Goal: Task Accomplishment & Management: Complete application form

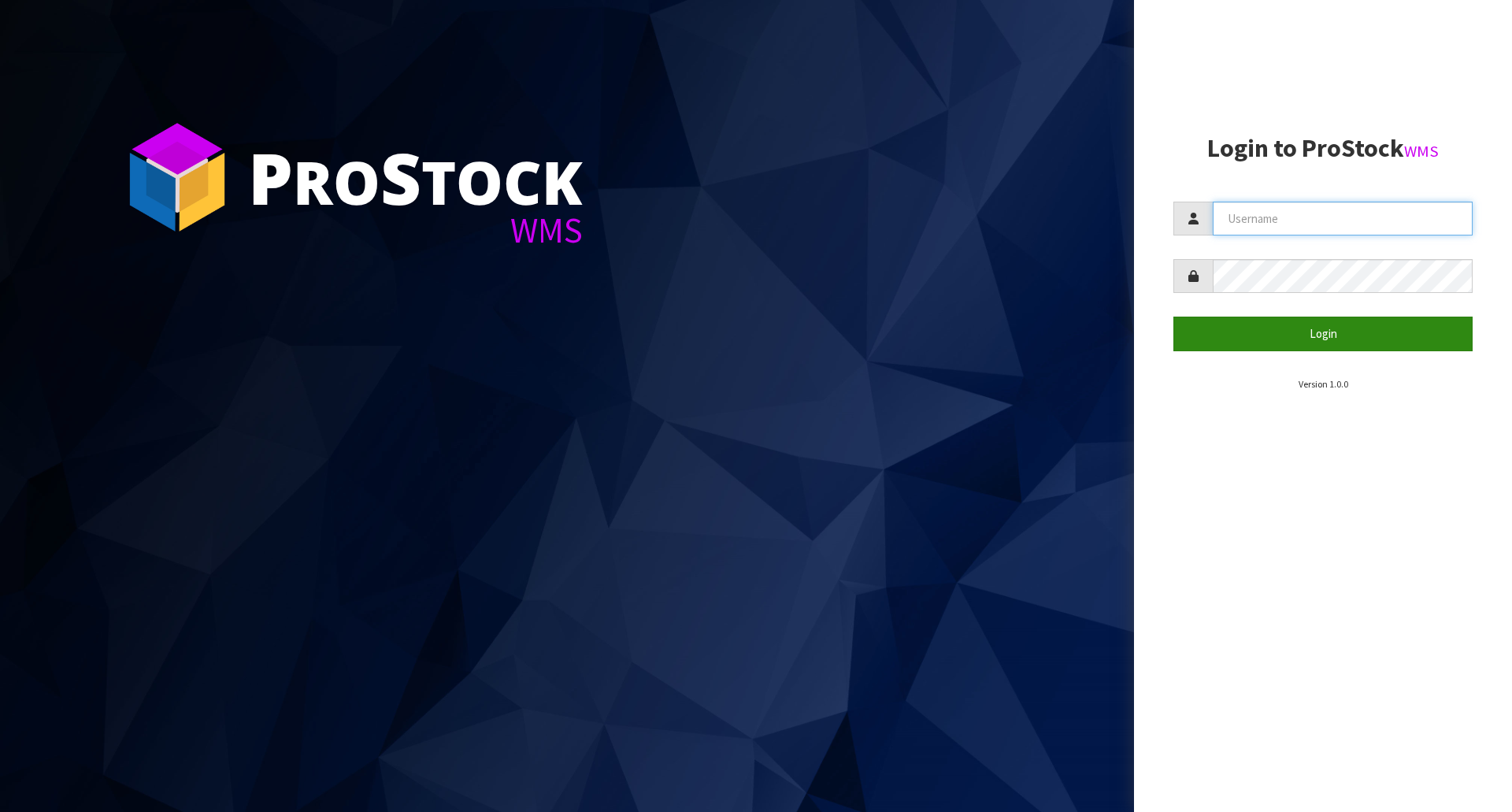
type input "[EMAIL_ADDRESS][DOMAIN_NAME]"
drag, startPoint x: 1307, startPoint y: 335, endPoint x: 1299, endPoint y: 349, distance: 16.1
click at [1307, 335] on button "Login" at bounding box center [1323, 334] width 299 height 34
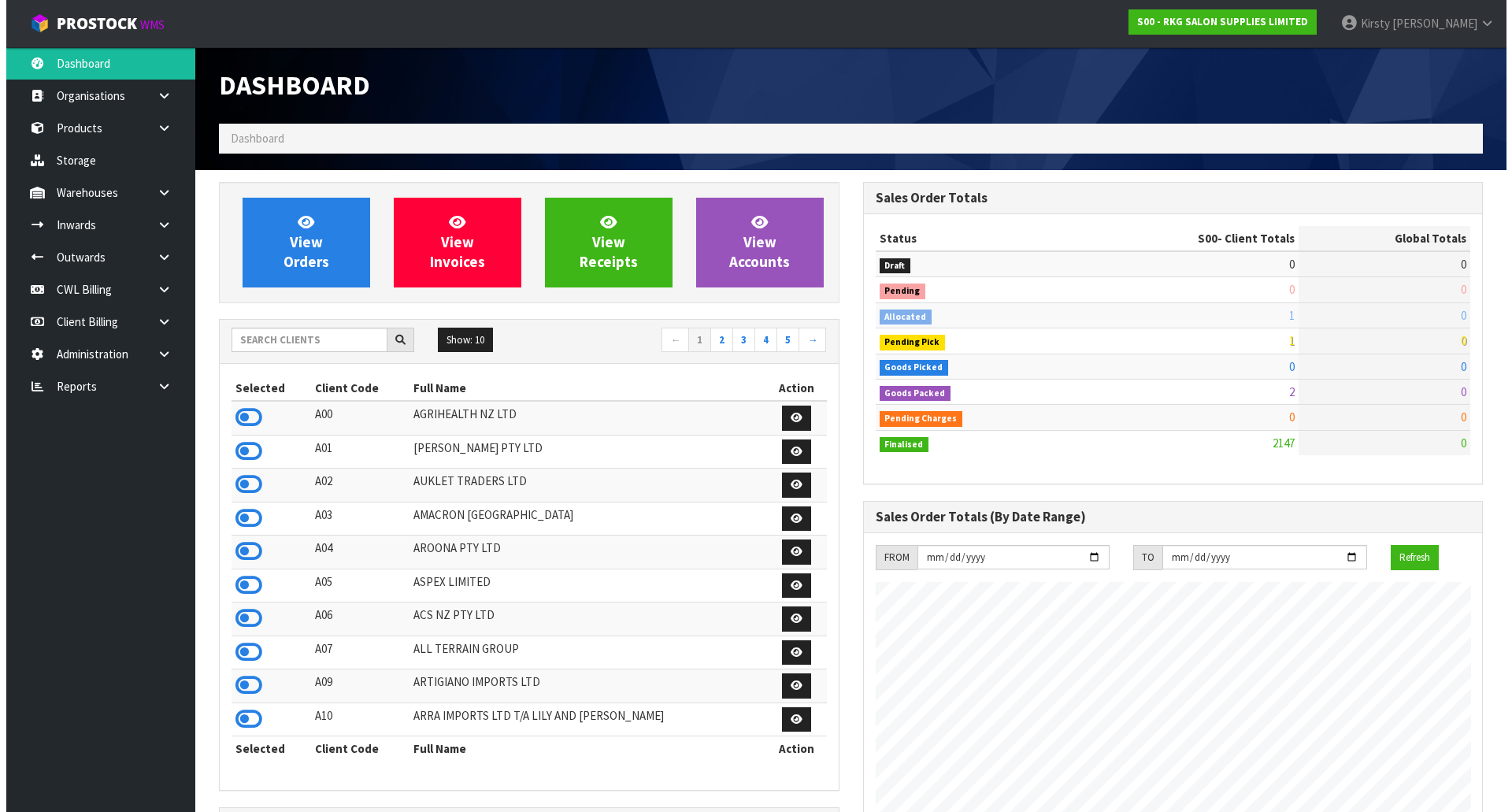
scroll to position [1193, 643]
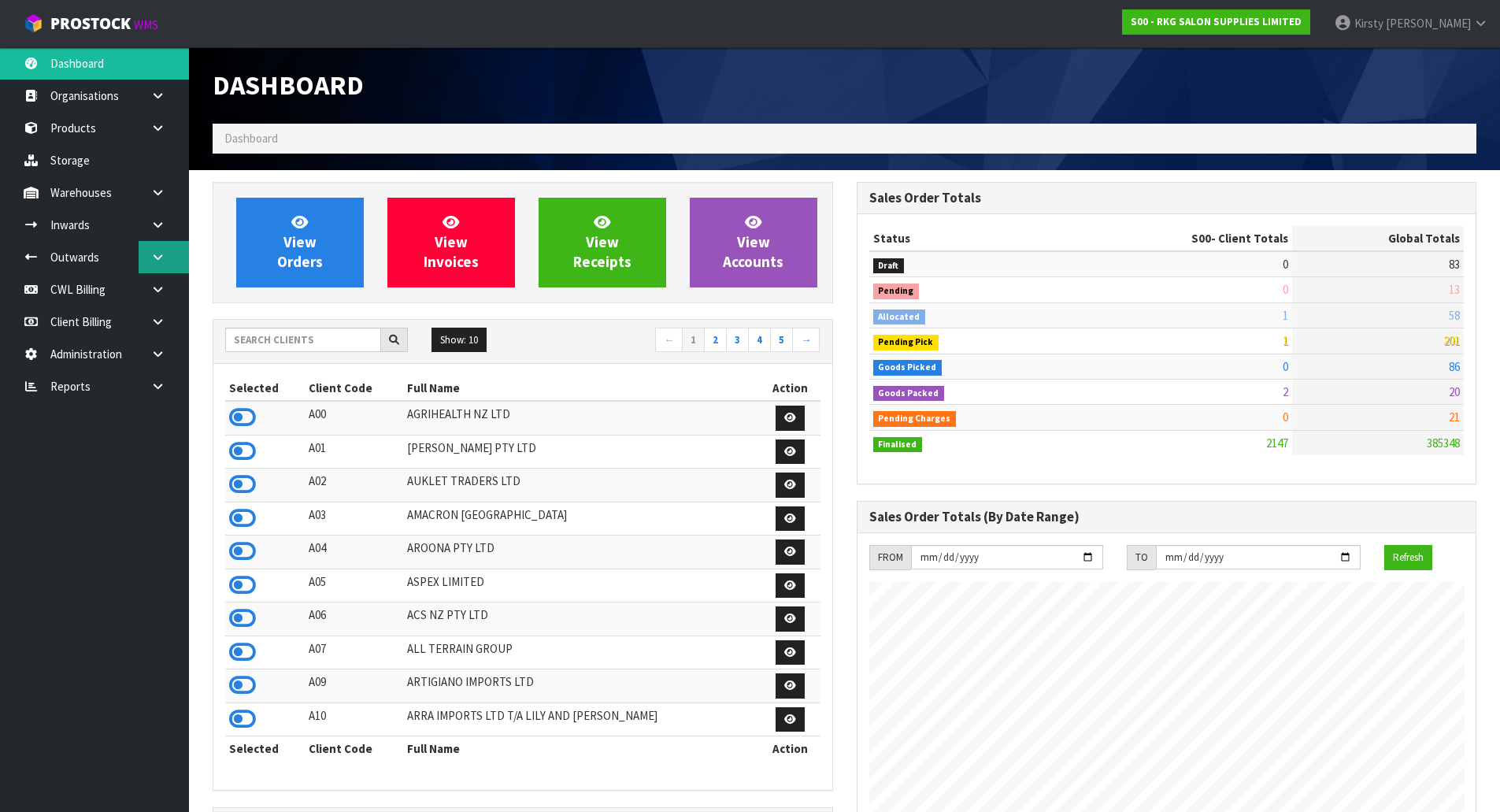
click at [160, 258] on icon at bounding box center [157, 258] width 15 height 12
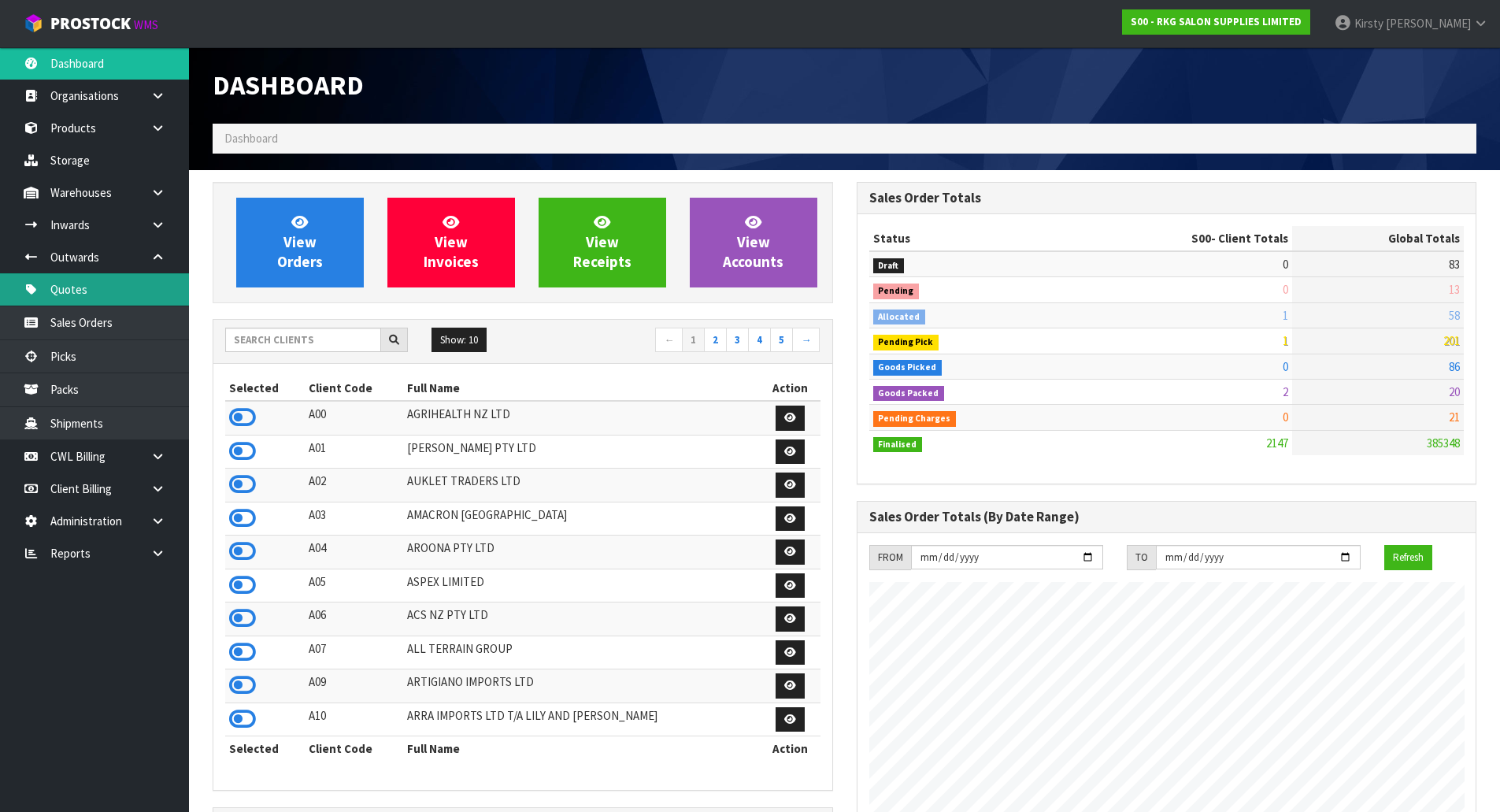
click at [79, 286] on link "Quotes" at bounding box center [94, 289] width 189 height 33
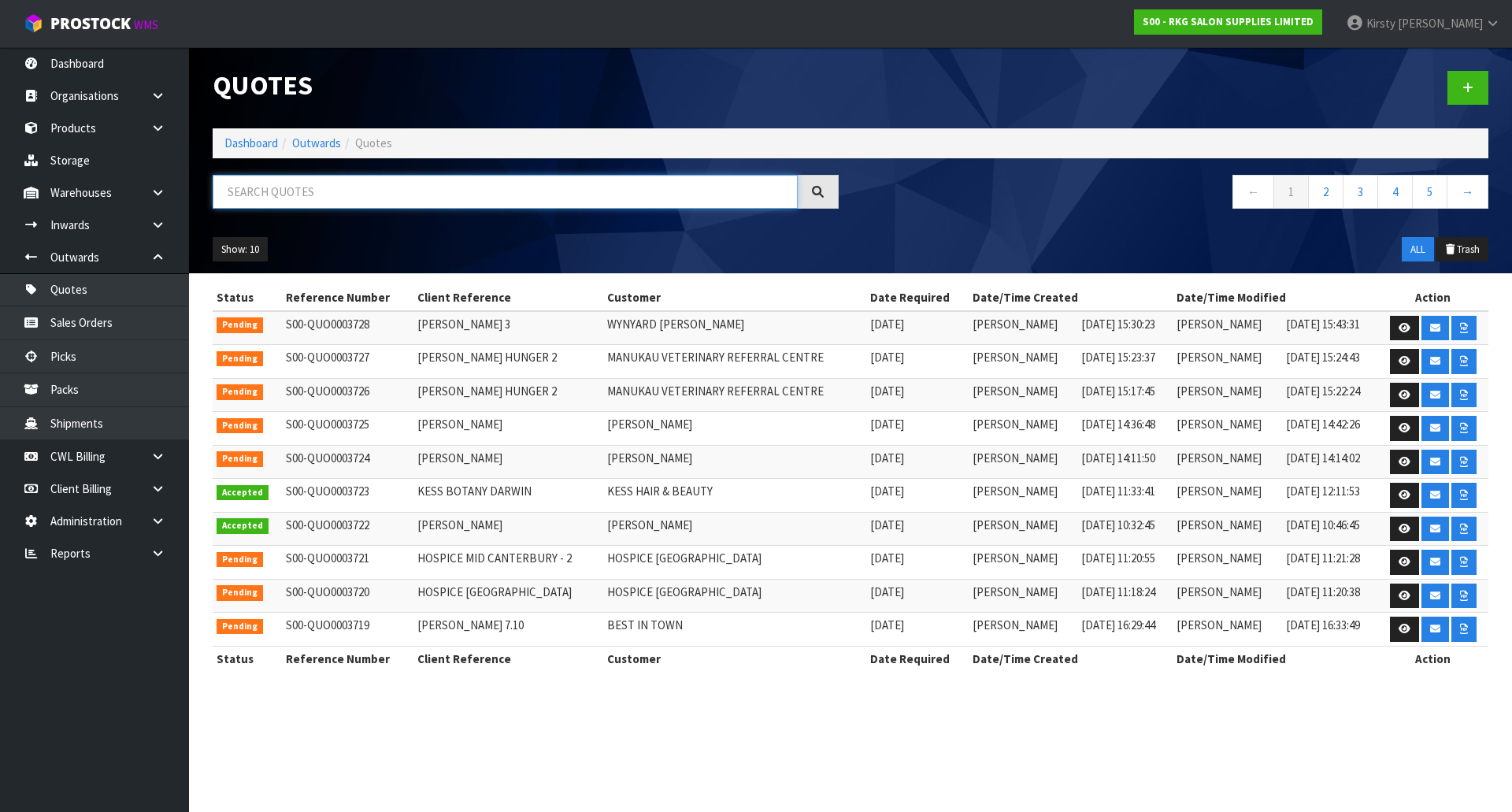
click at [313, 188] on input "text" at bounding box center [505, 192] width 585 height 34
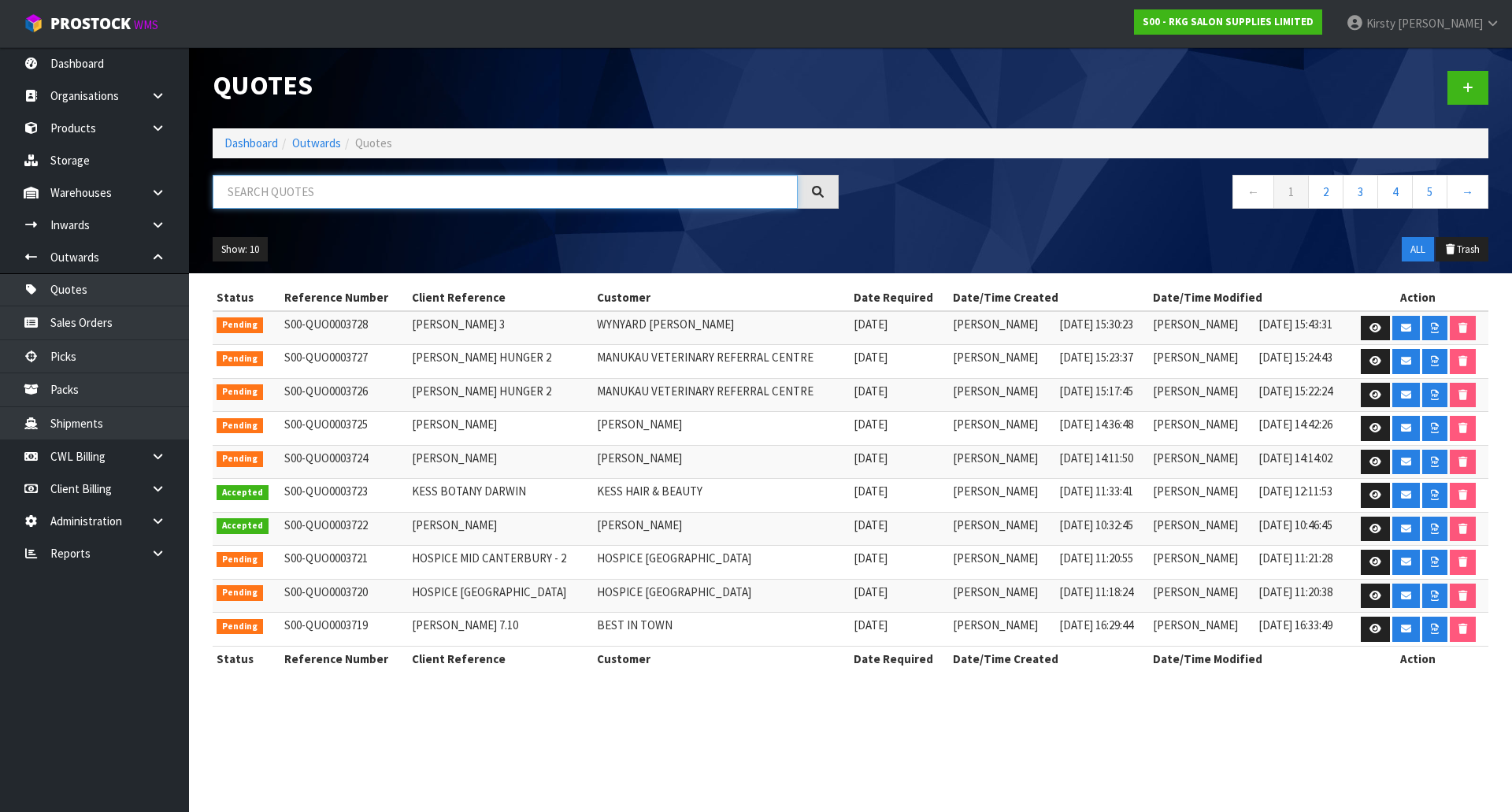
click at [367, 193] on input "text" at bounding box center [505, 192] width 585 height 34
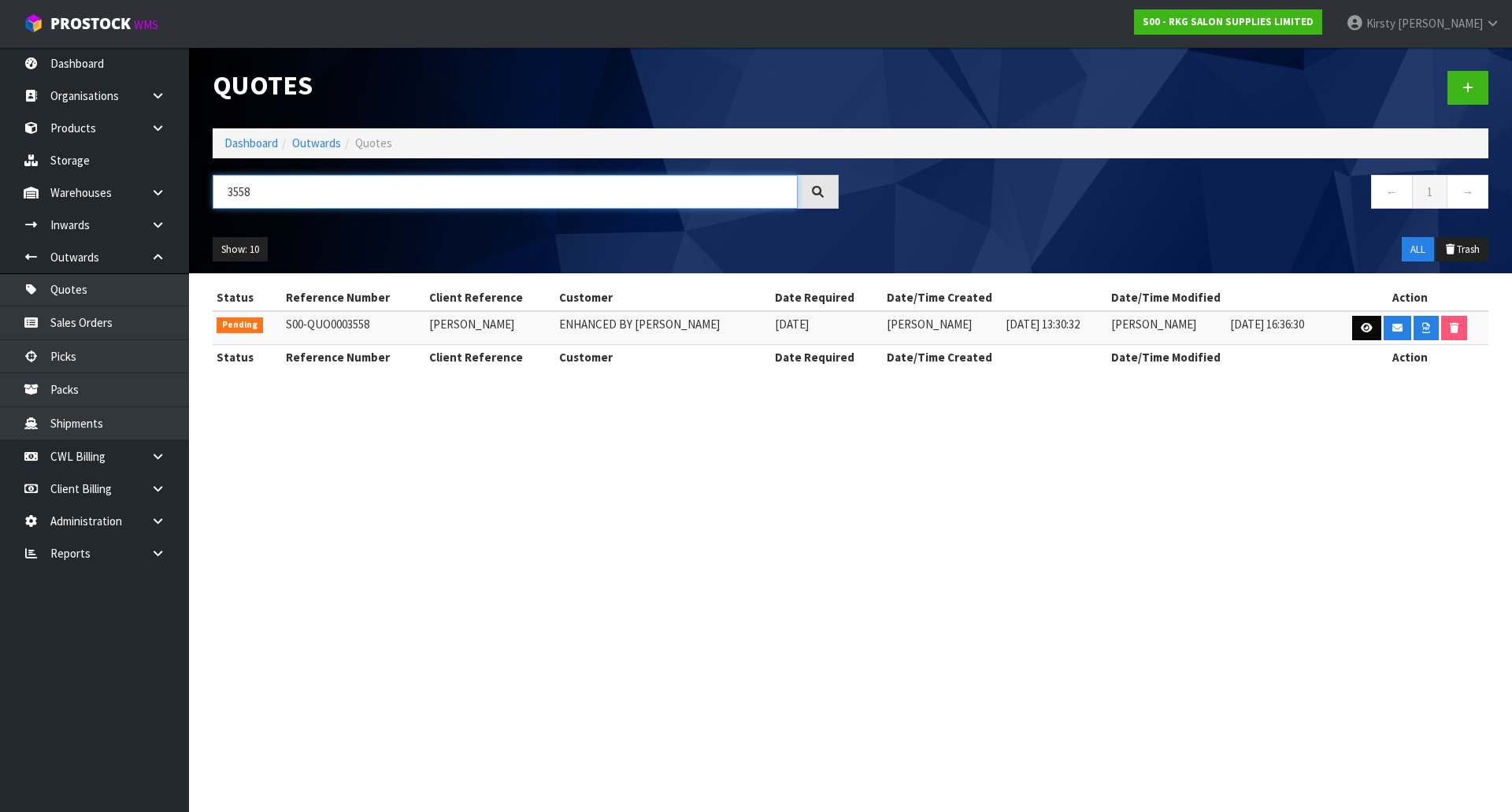
type input "3558"
click at [1361, 330] on icon at bounding box center [1367, 328] width 12 height 10
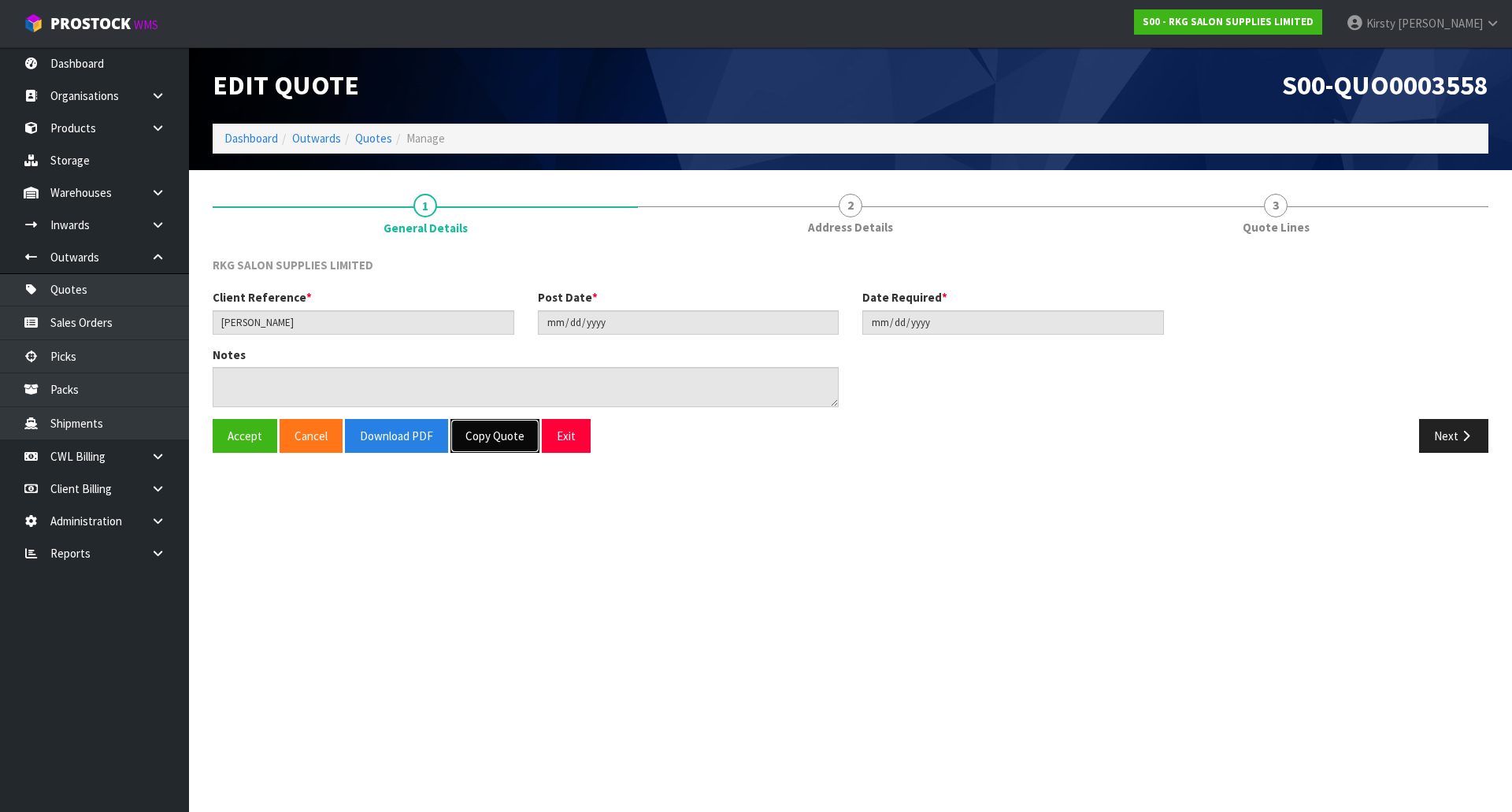
click at [471, 436] on button "Copy Quote" at bounding box center [495, 436] width 89 height 34
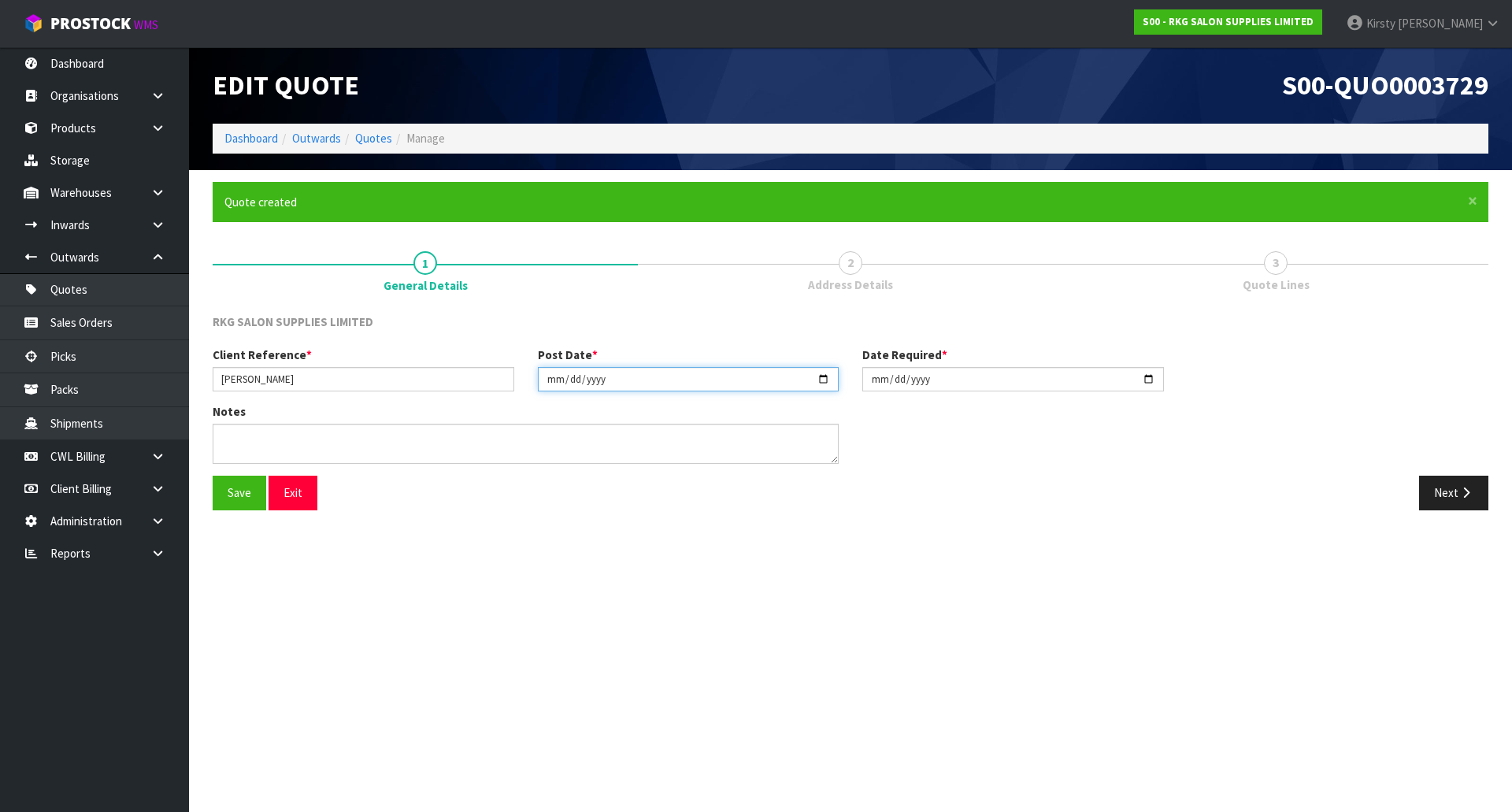
click at [548, 384] on input "[DATE]" at bounding box center [688, 379] width 301 height 25
type input "[DATE]"
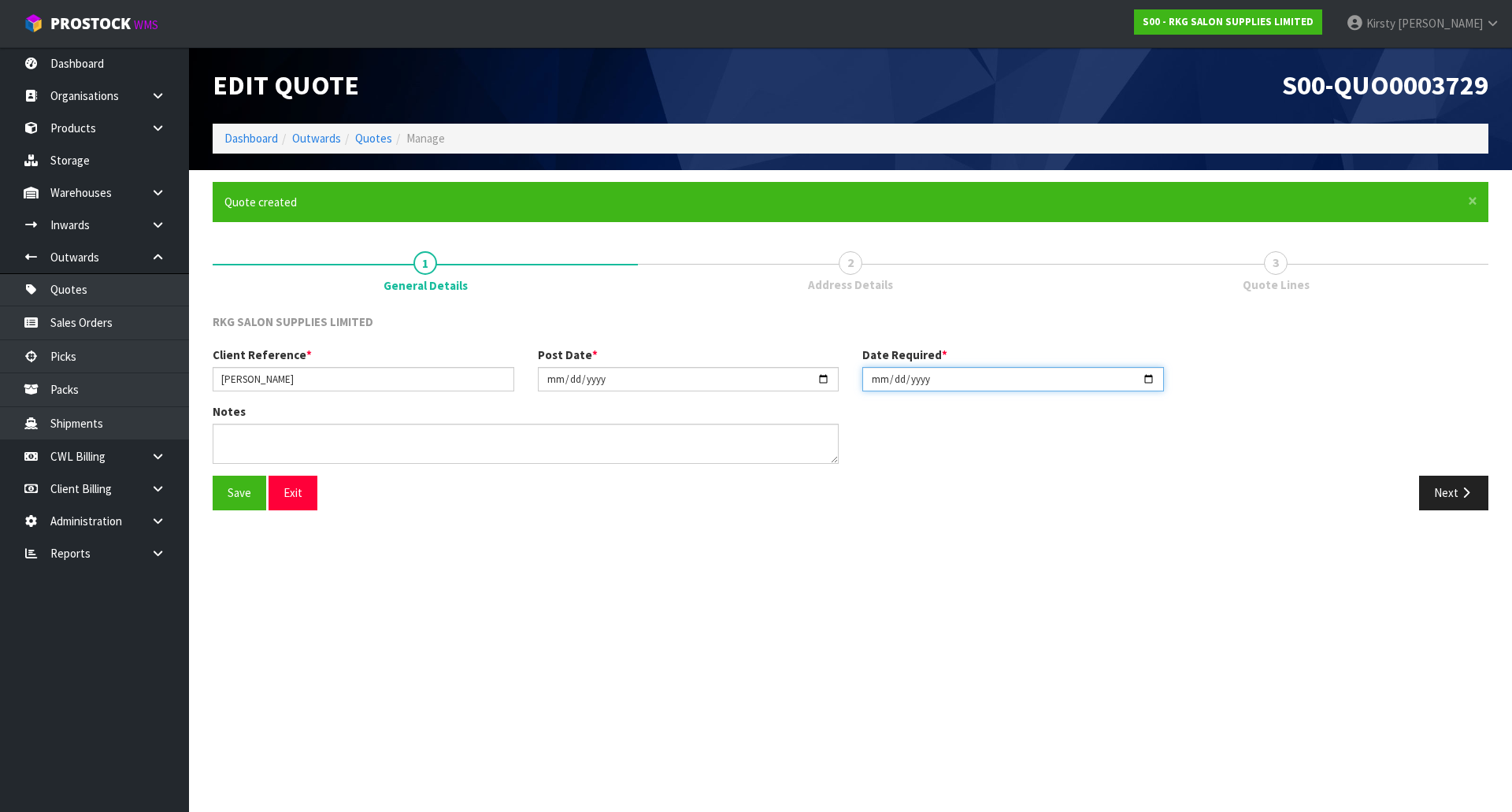
click at [873, 383] on input "[DATE]" at bounding box center [1013, 379] width 301 height 25
type input "[DATE]"
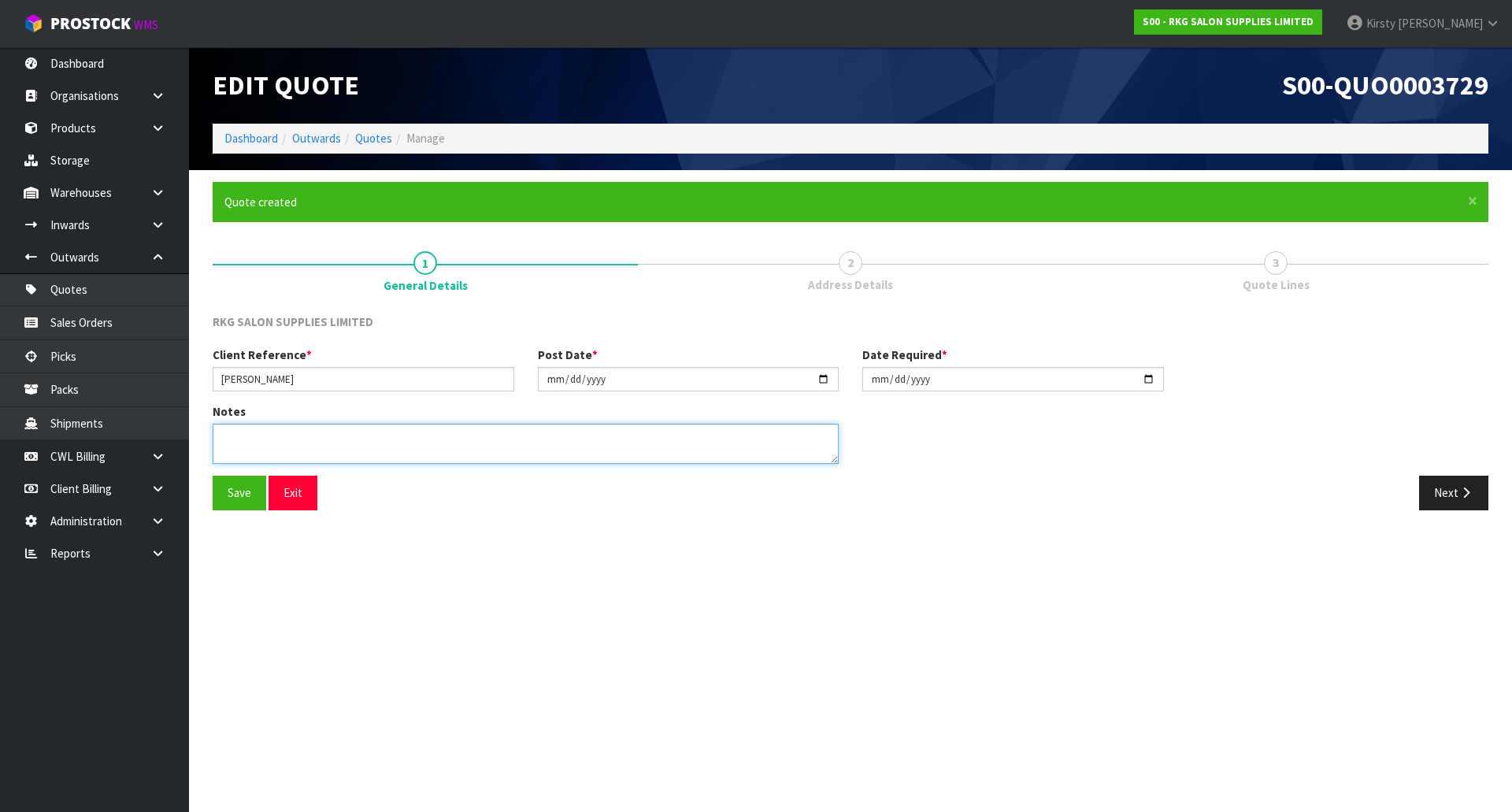
click at [307, 437] on textarea at bounding box center [525, 443] width 626 height 40
type textarea "GENERAL FREIGHT"
click at [240, 482] on button "Save" at bounding box center [239, 493] width 54 height 34
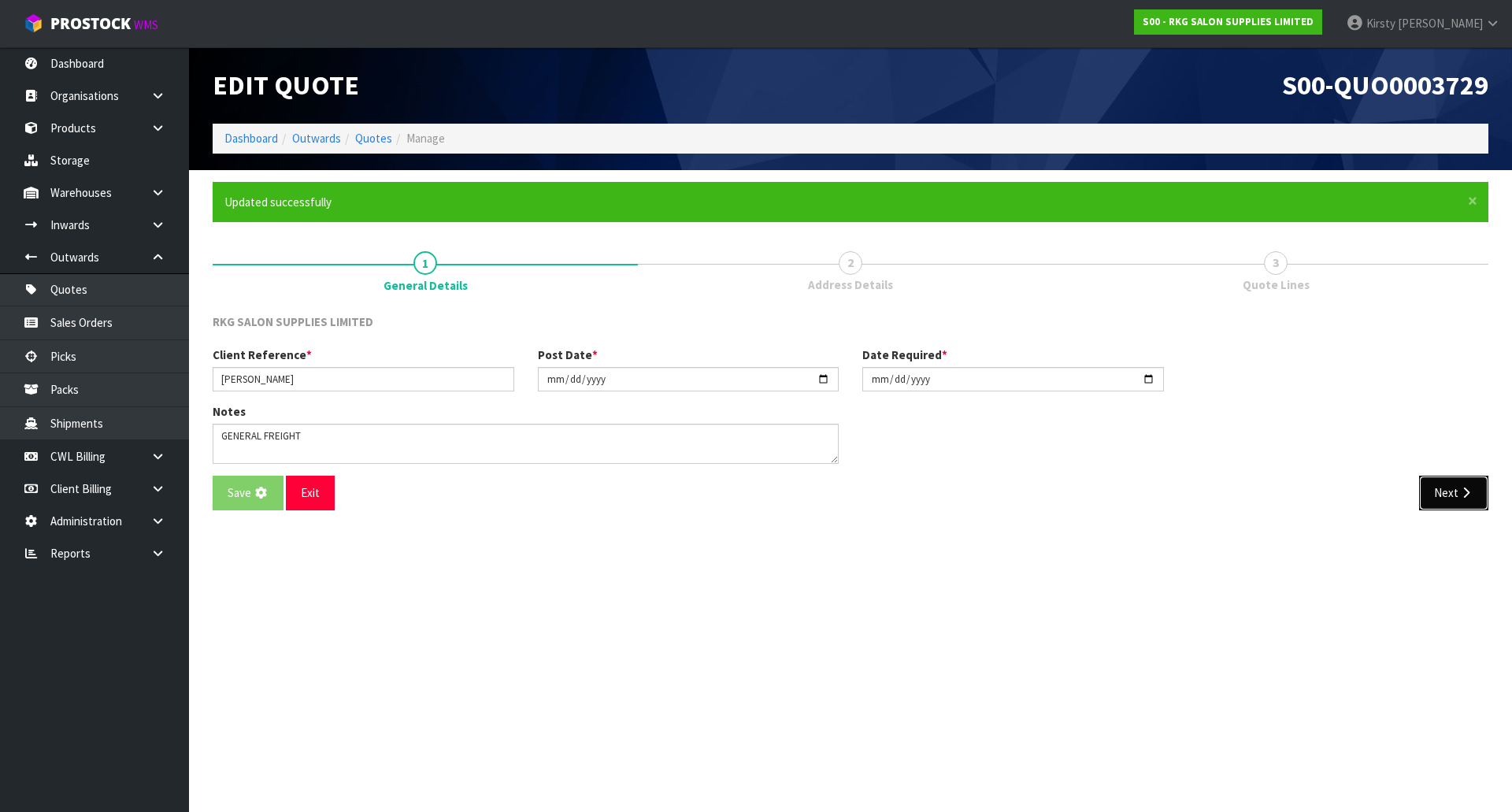
click at [1456, 493] on button "Next" at bounding box center [1453, 493] width 69 height 34
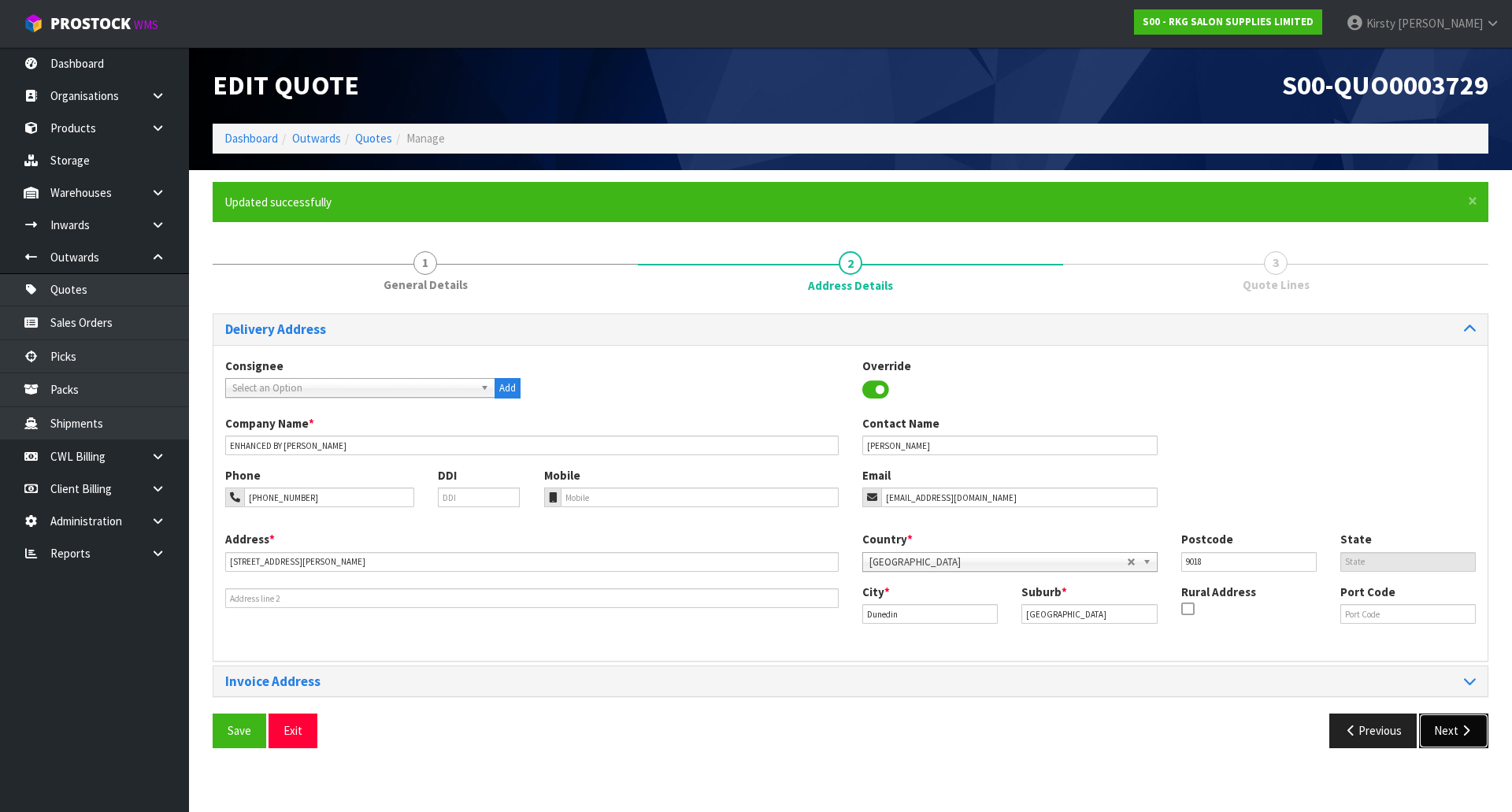
click at [1444, 738] on button "Next" at bounding box center [1453, 731] width 69 height 34
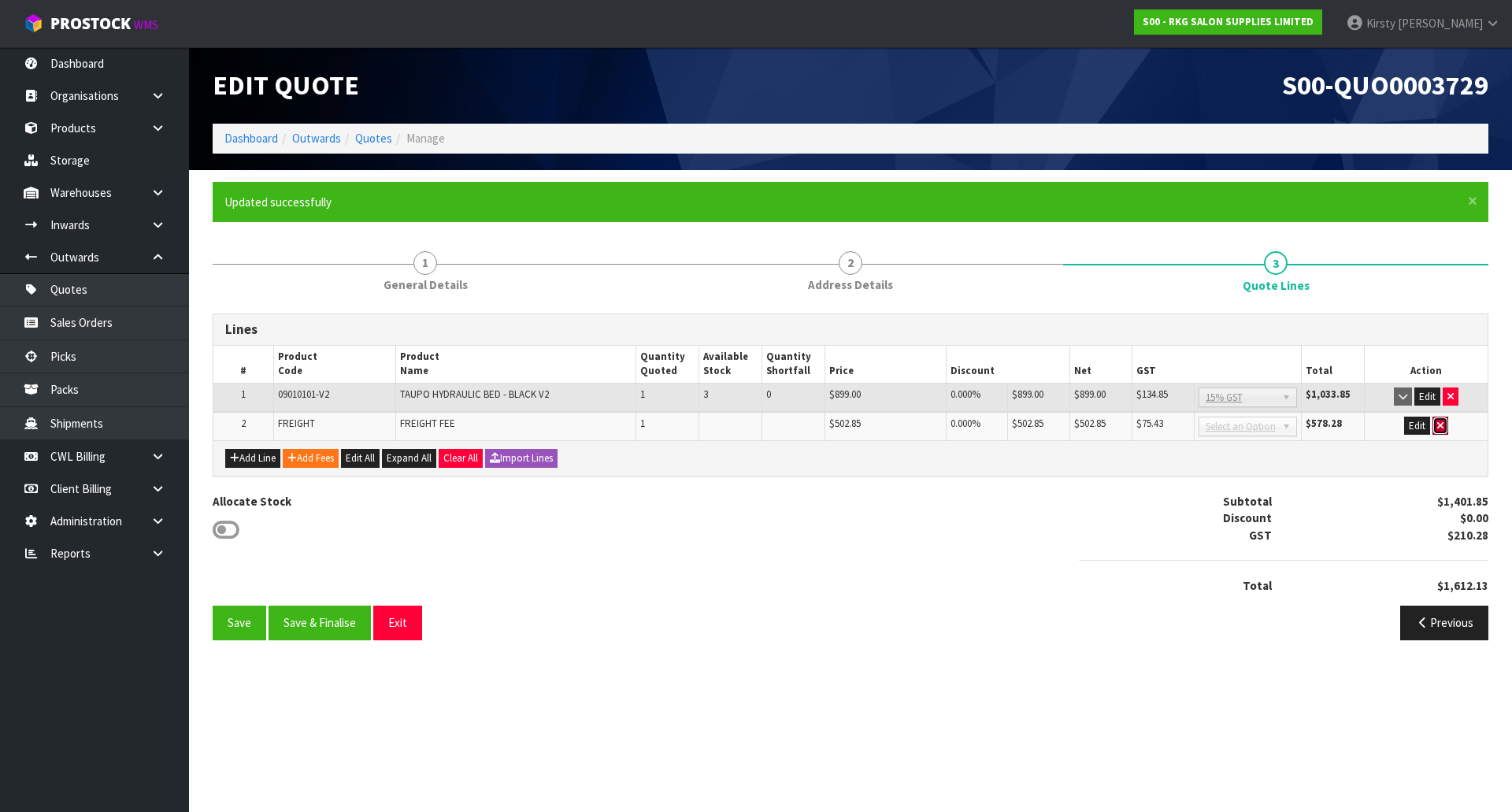
click at [1442, 429] on icon "button" at bounding box center [1439, 425] width 6 height 10
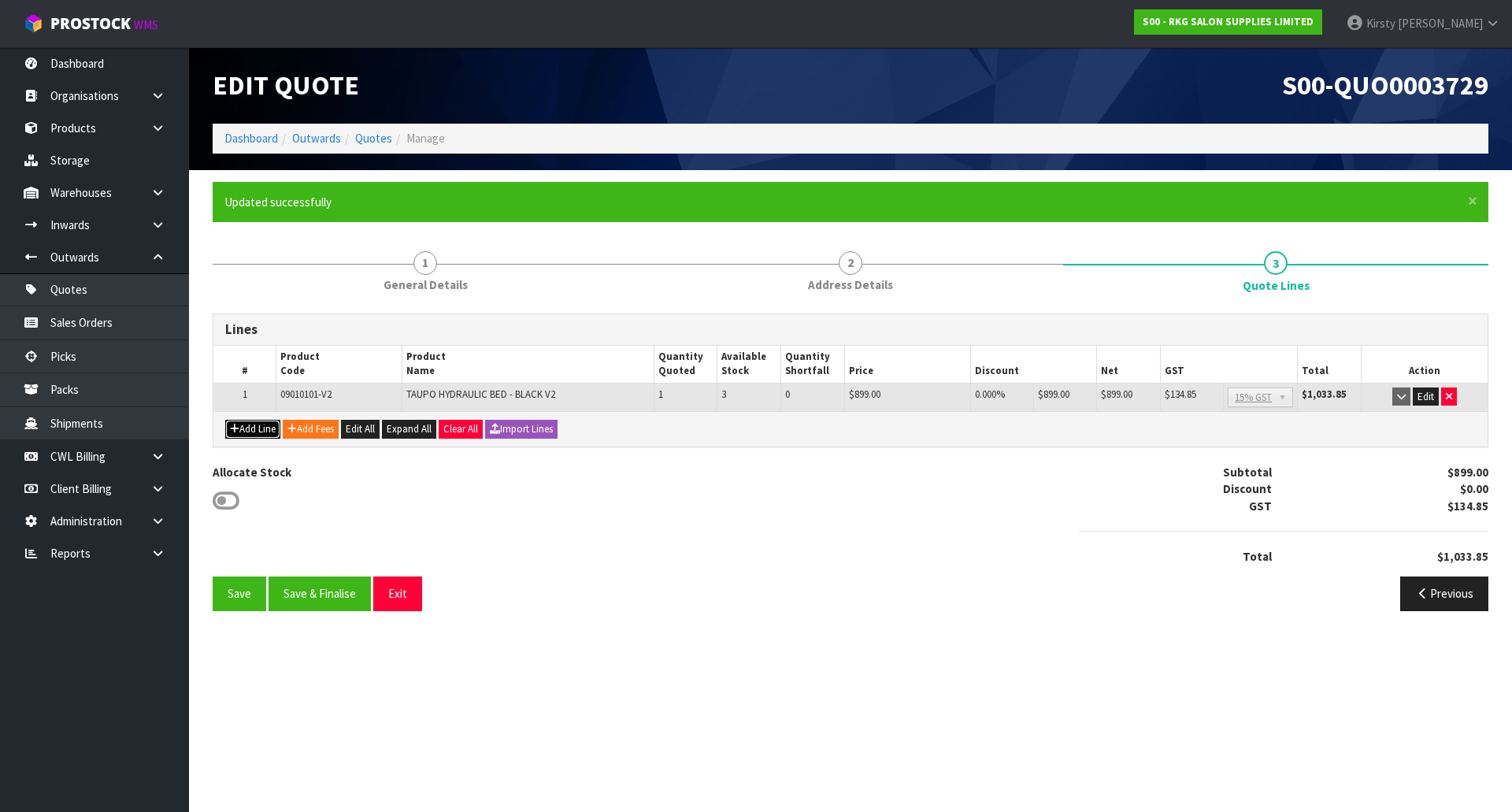
click at [251, 429] on button "Add Line" at bounding box center [252, 429] width 55 height 19
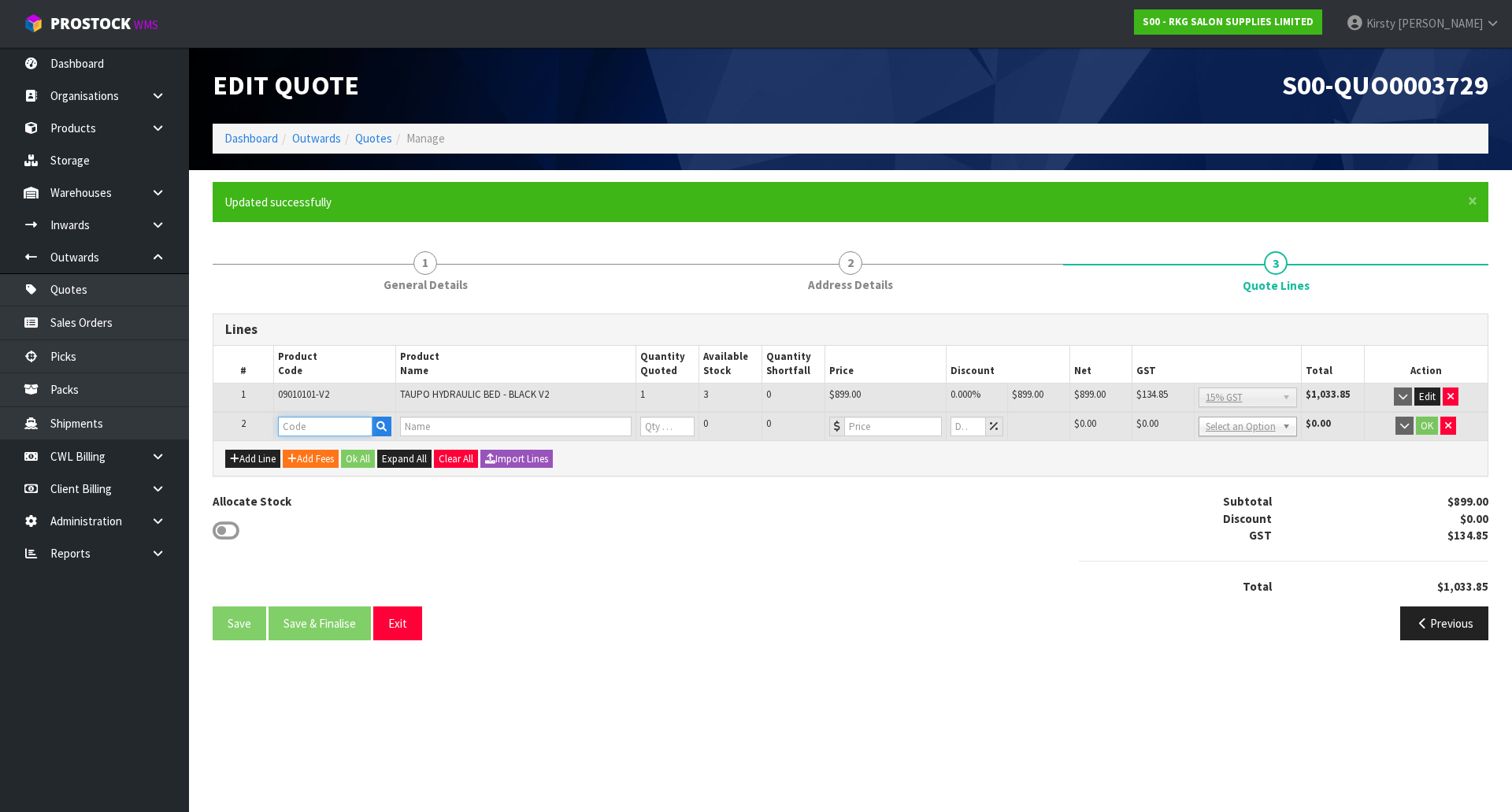
click at [299, 429] on input "text" at bounding box center [325, 426] width 94 height 20
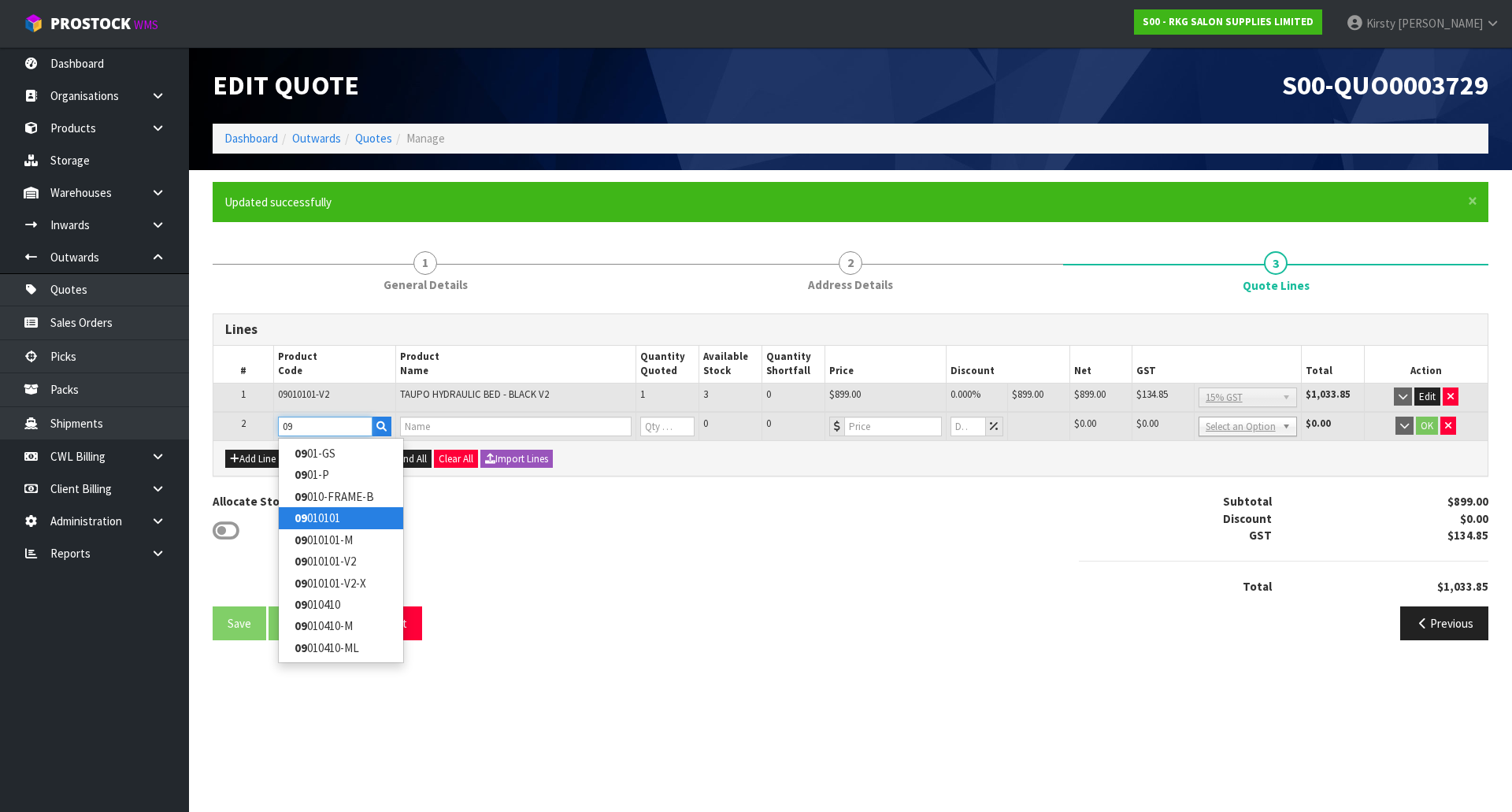
type input "09"
click at [307, 430] on input "text" at bounding box center [325, 426] width 94 height 20
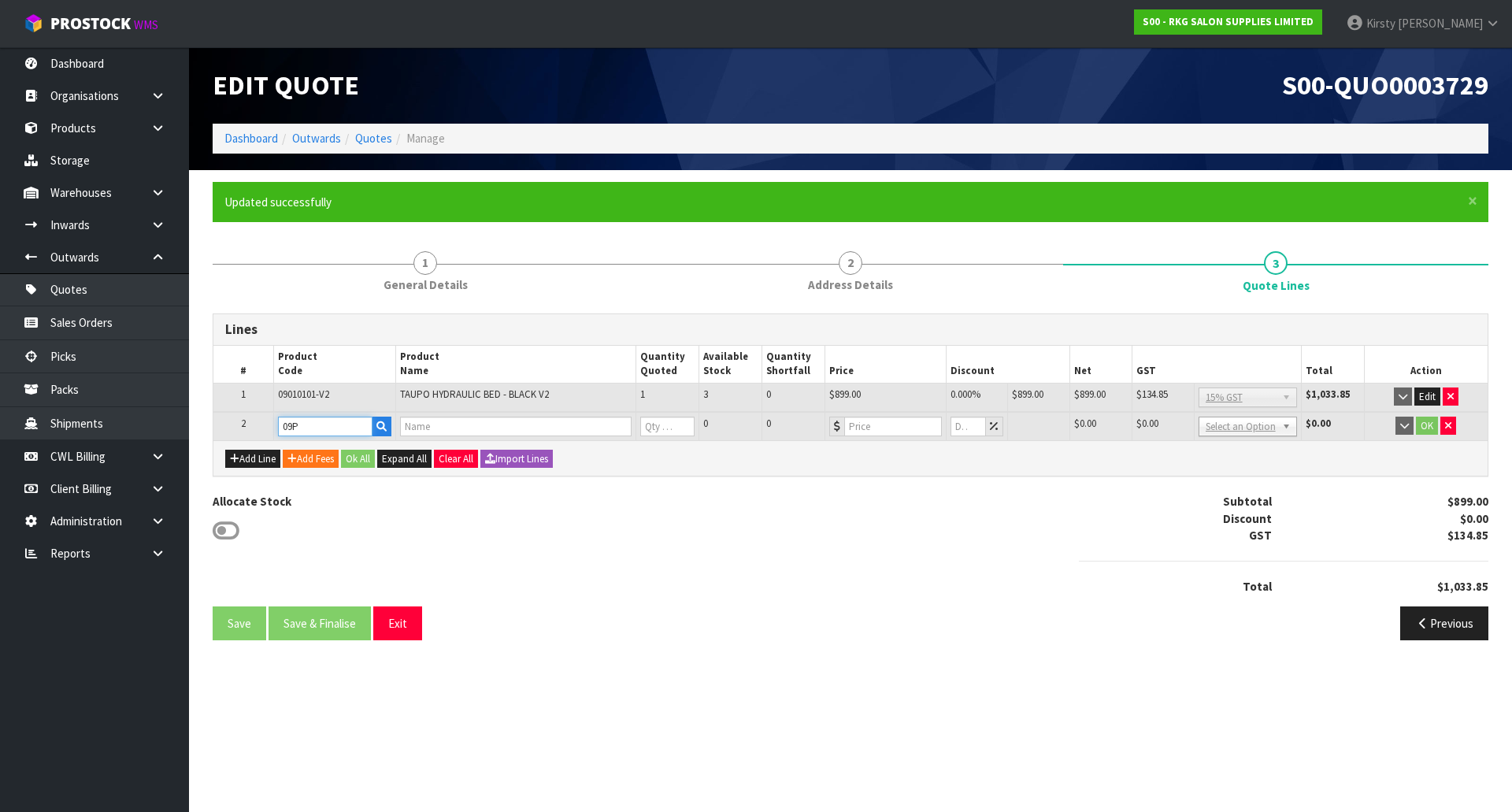
type input "09PC"
type input "UNIVERSAL BED COVER"
type input "0"
type input "60"
type input "0"
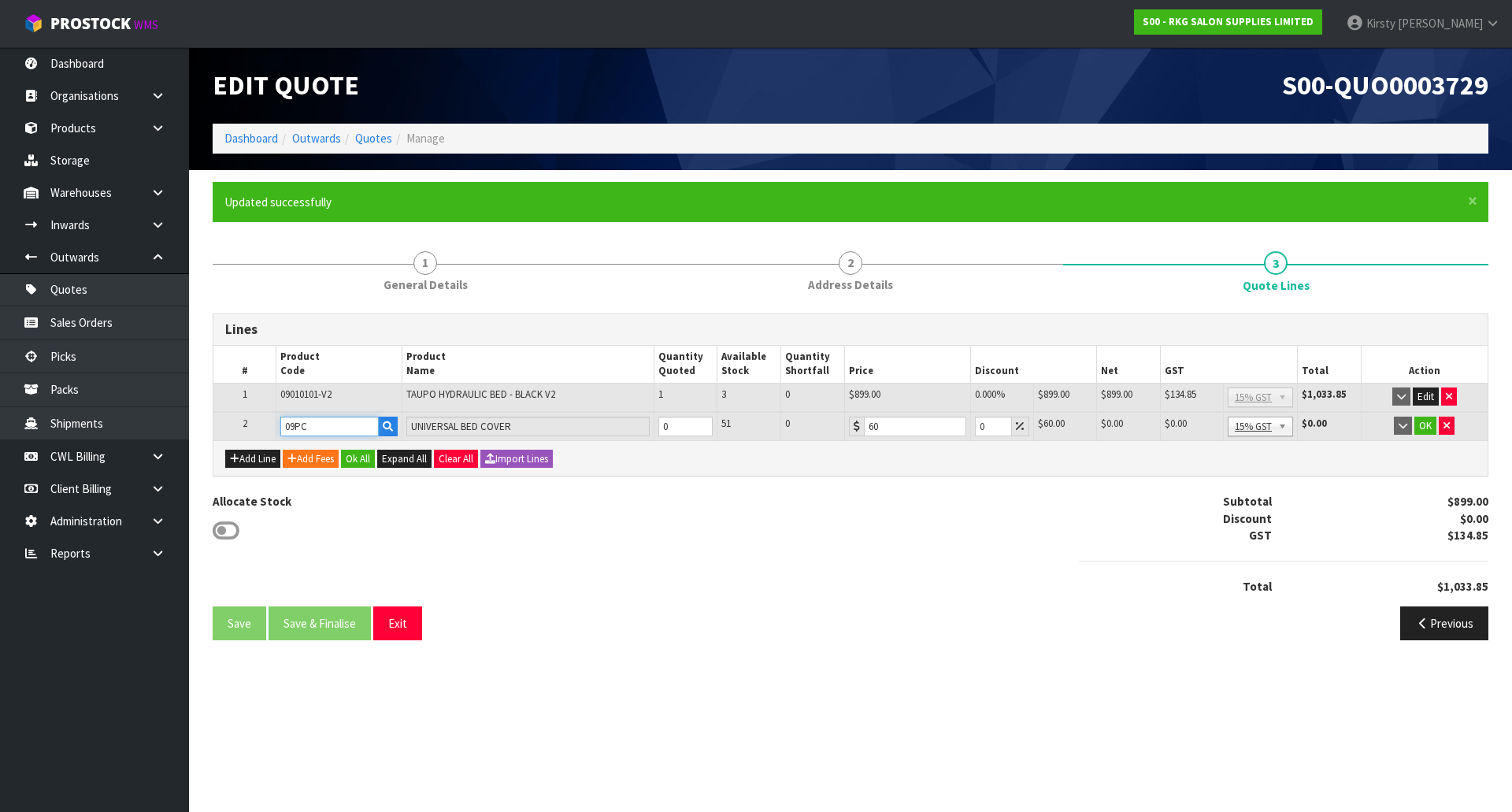
type input "09PC"
type input "1"
click at [699, 423] on input "1" at bounding box center [685, 426] width 55 height 20
click at [1425, 424] on button "OK" at bounding box center [1426, 426] width 22 height 19
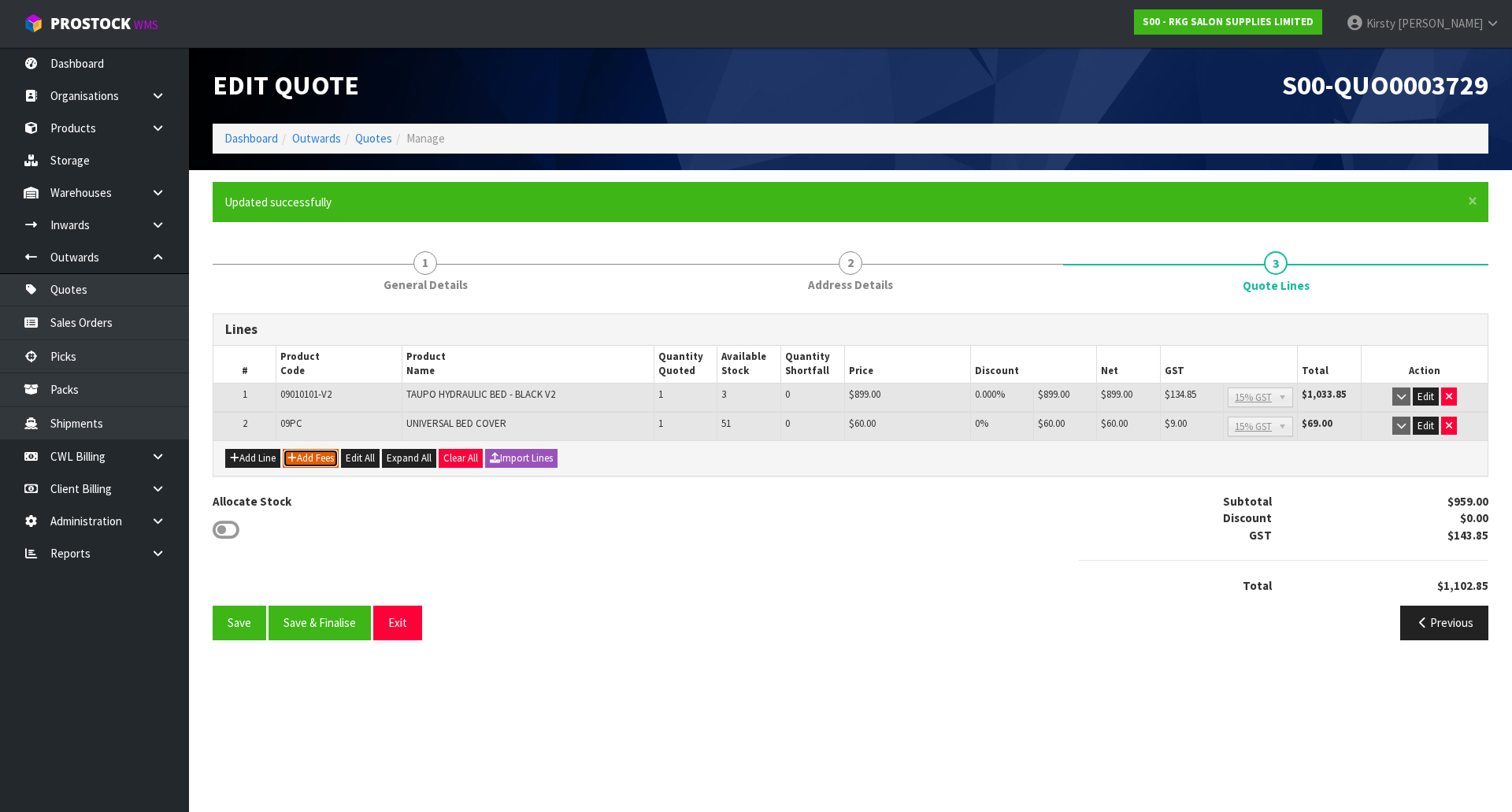
click at [323, 459] on button "Add Fees" at bounding box center [310, 458] width 56 height 19
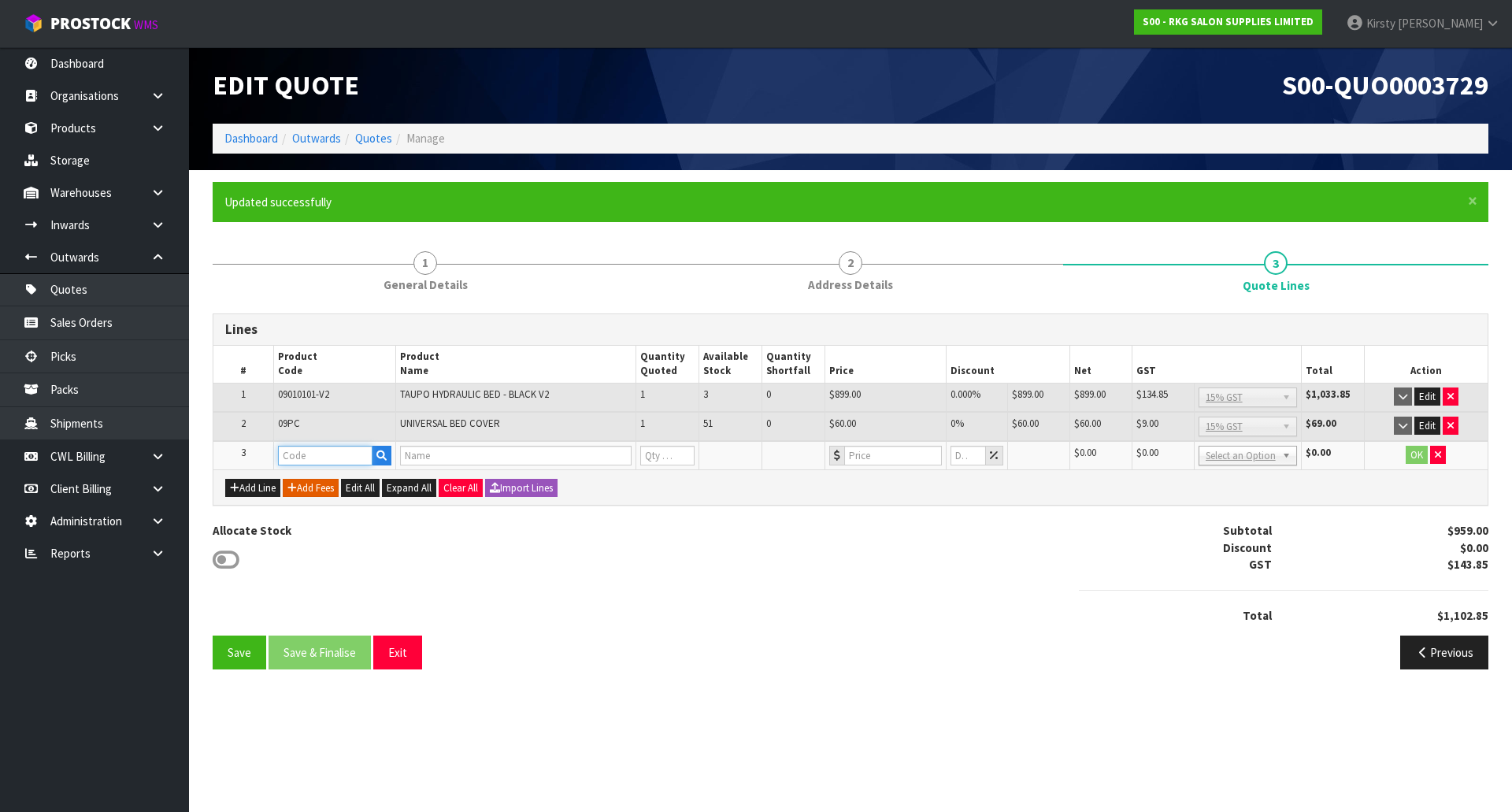
click at [323, 459] on input "text" at bounding box center [325, 455] width 94 height 20
type input "FRE"
click at [328, 483] on link "FRE IGHT" at bounding box center [341, 482] width 124 height 21
type input "FREIGHT"
type input "FREIGHT FEE"
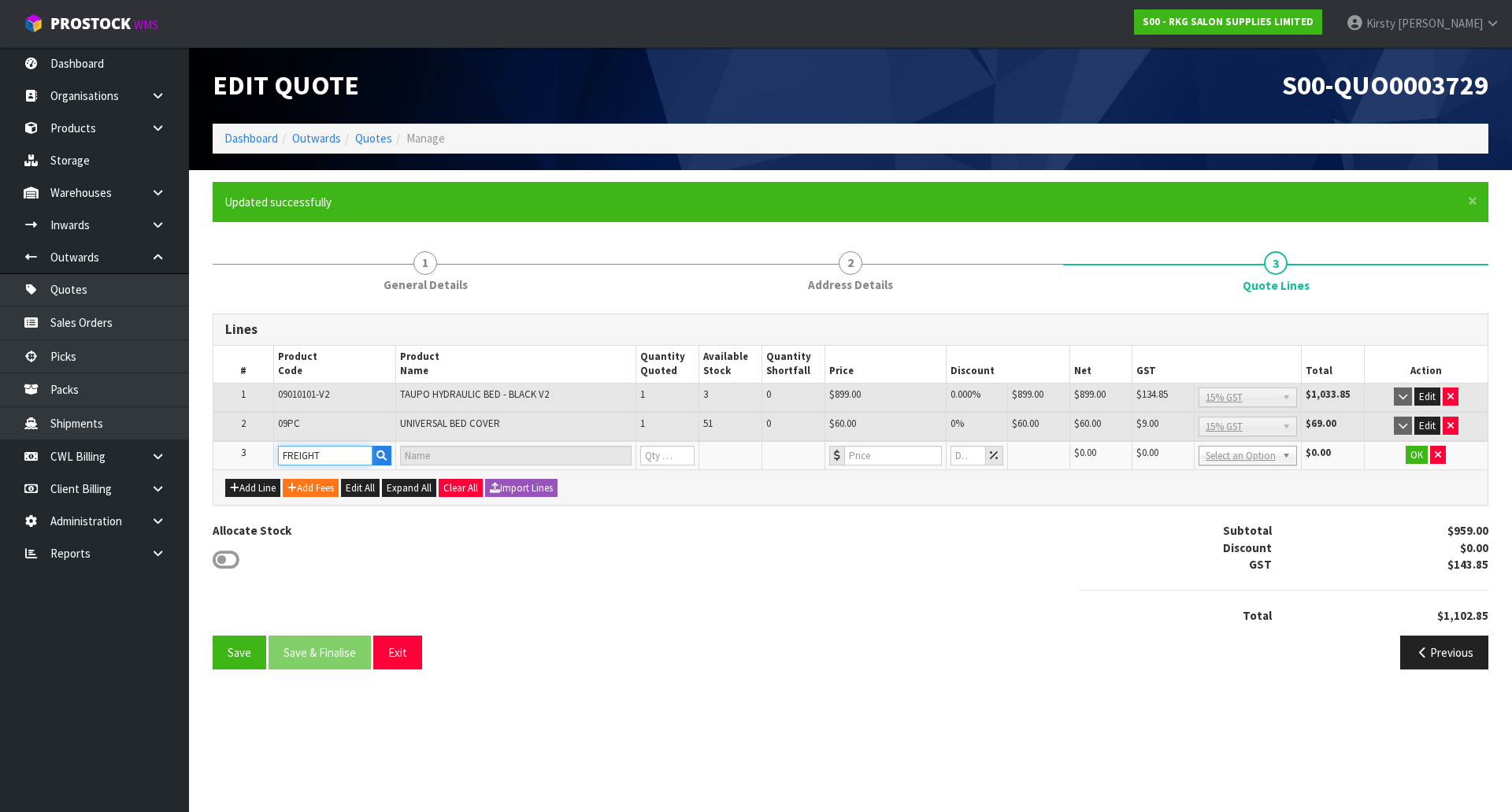
type input "1"
type input "0"
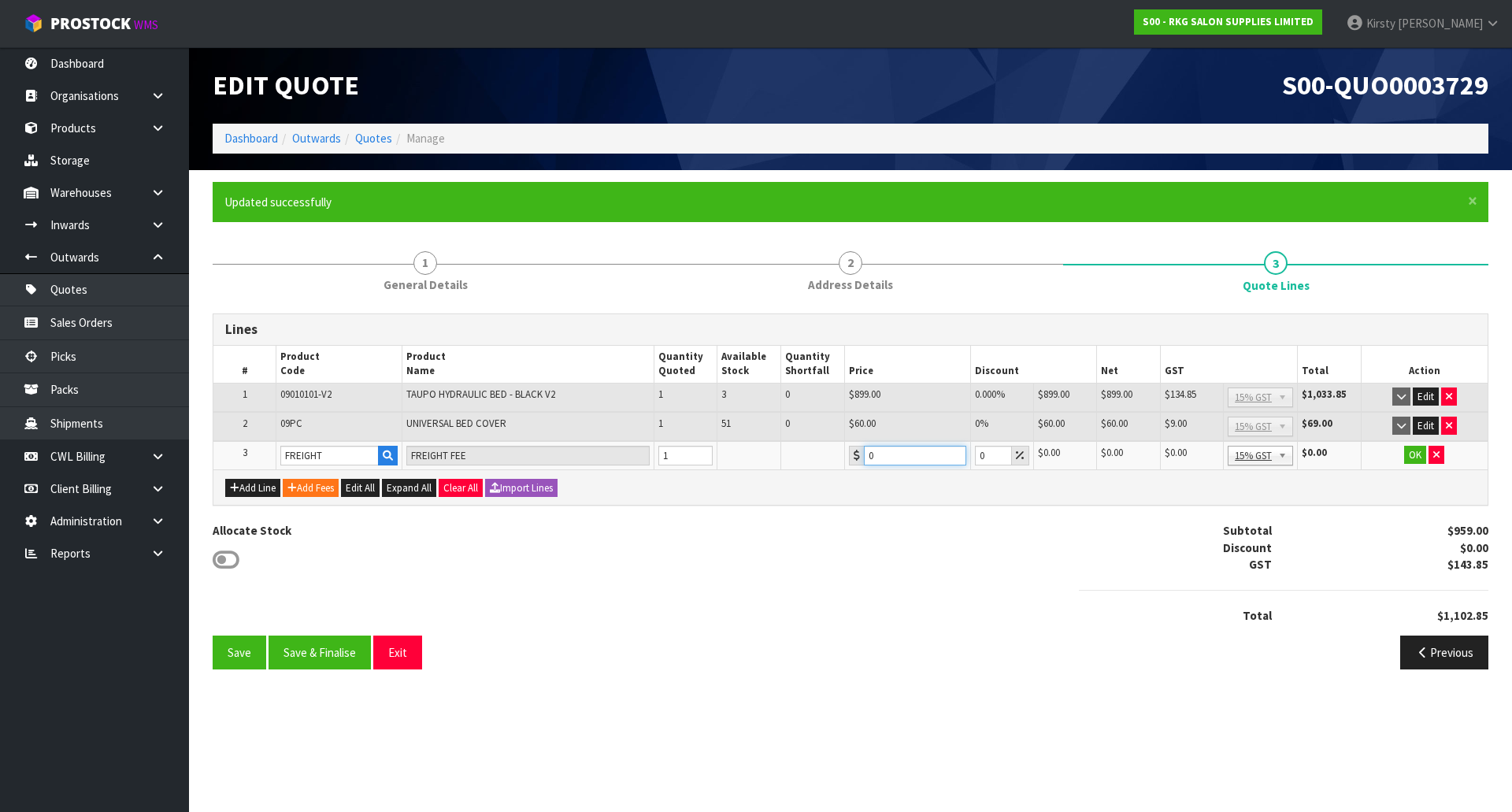
drag, startPoint x: 887, startPoint y: 459, endPoint x: 839, endPoint y: 468, distance: 48.8
click at [839, 468] on tr "3 FREIGHT FREIGHT FEE 1 0 0 $0.00 $0.00 $0.00 $0.00 No GST 15% GST Zero Rated 1…" at bounding box center [850, 455] width 1274 height 29
type input "502.85"
click at [1414, 452] on button "OK" at bounding box center [1415, 455] width 22 height 19
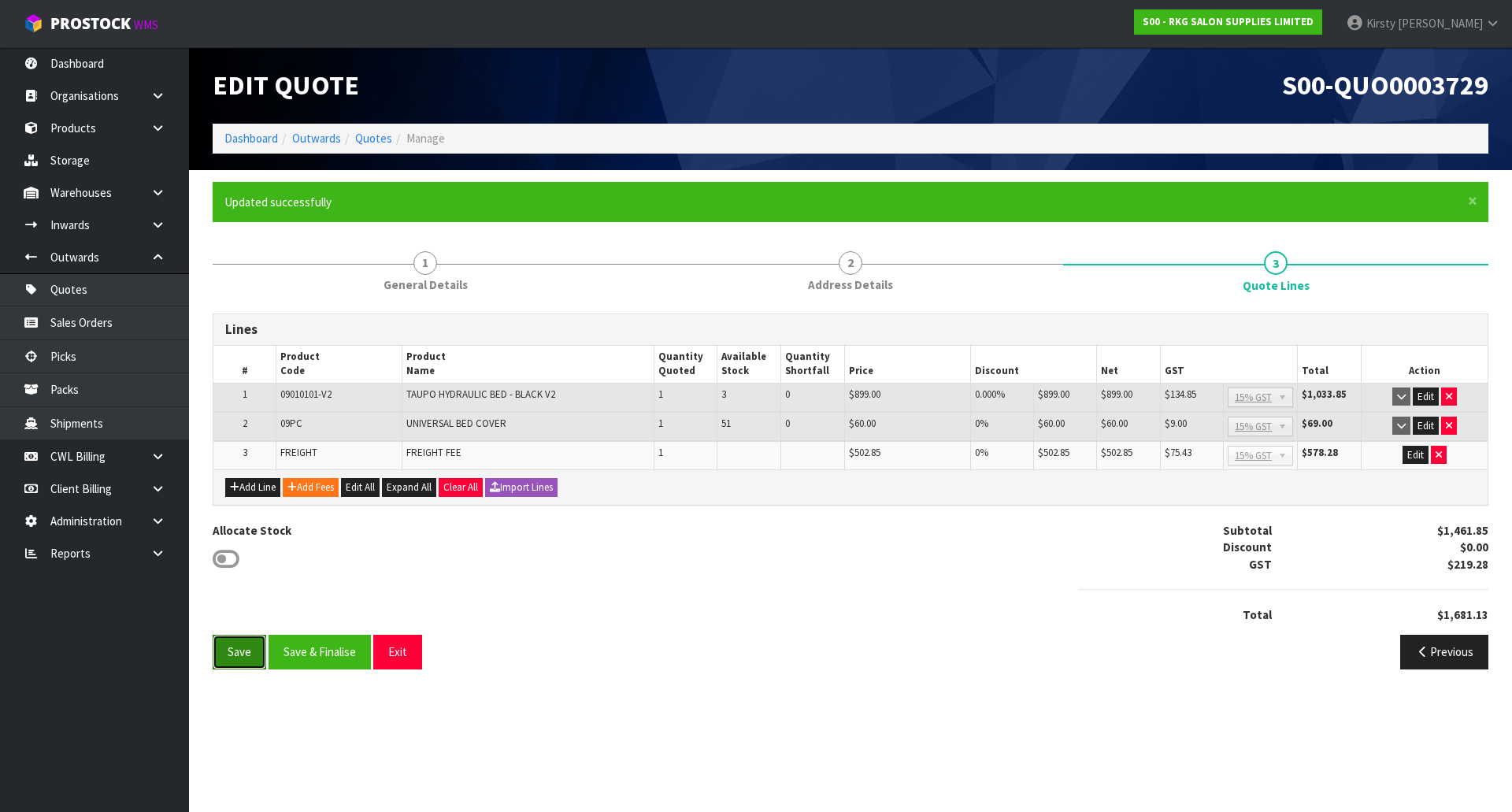
click at [240, 649] on button "Save" at bounding box center [239, 652] width 54 height 34
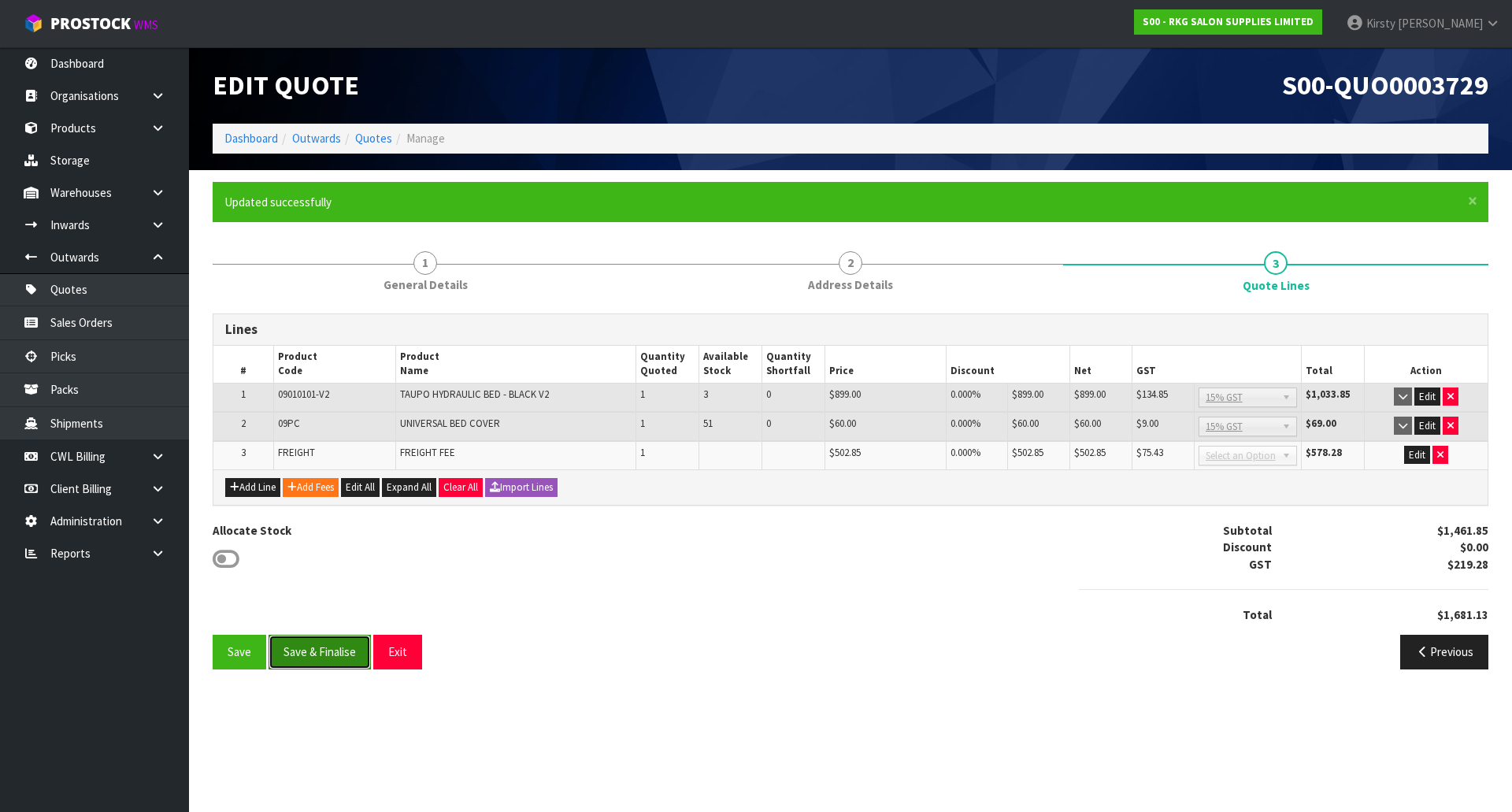
click at [322, 655] on button "Save & Finalise" at bounding box center [320, 652] width 103 height 34
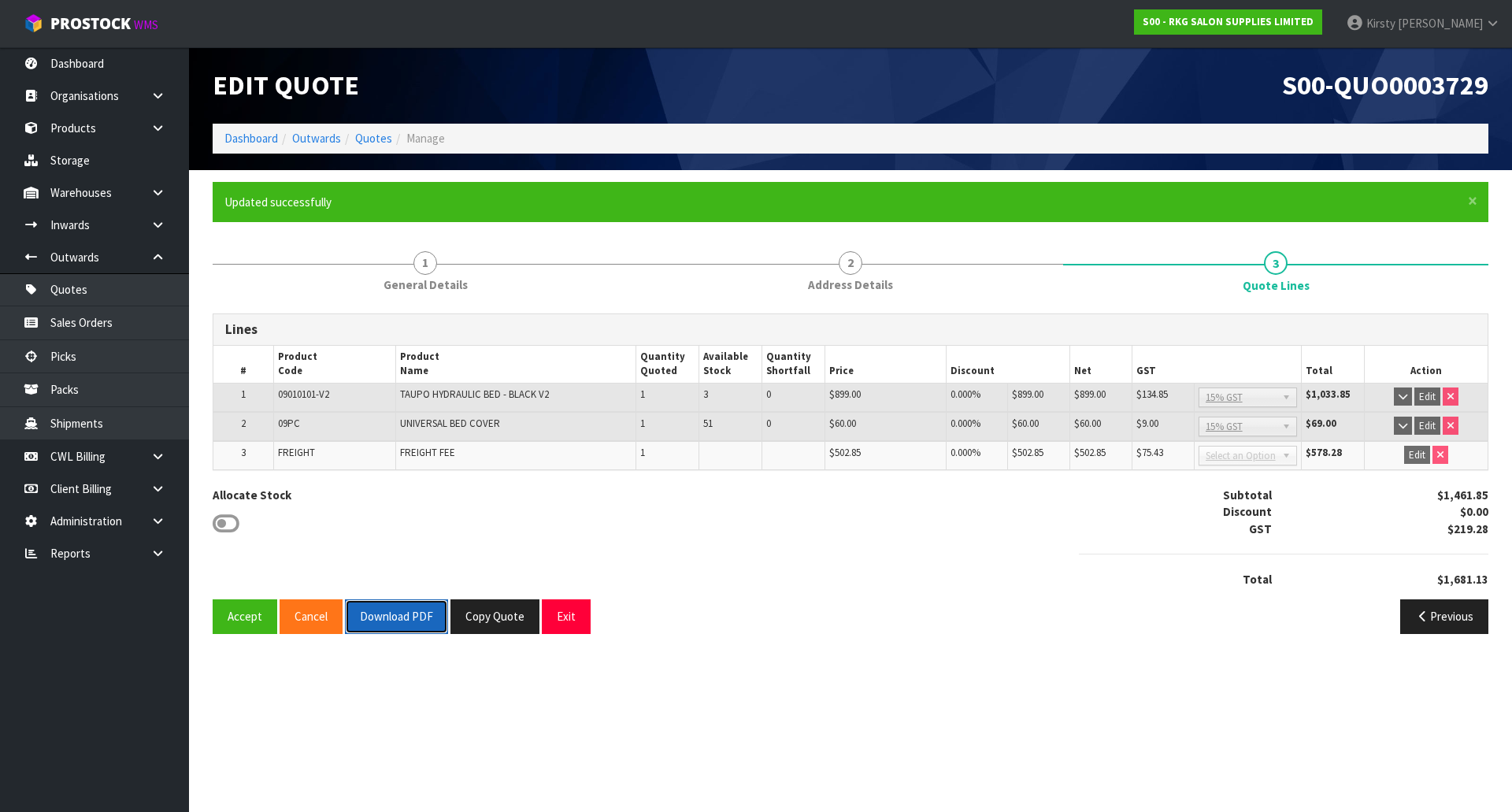
click at [382, 625] on button "Download PDF" at bounding box center [396, 616] width 104 height 34
click at [547, 615] on button "Exit" at bounding box center [566, 616] width 49 height 34
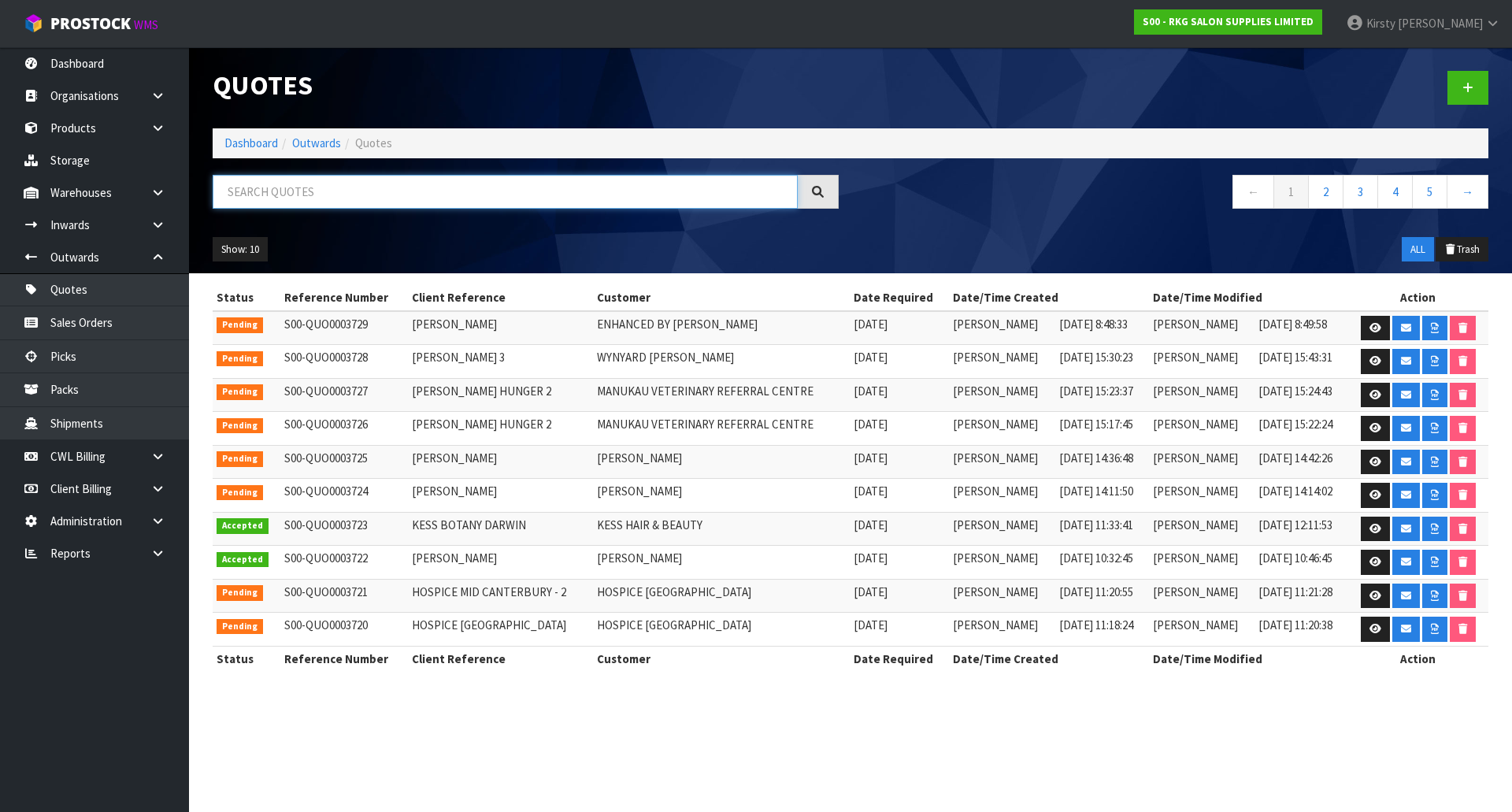
click at [387, 187] on input "text" at bounding box center [505, 192] width 585 height 34
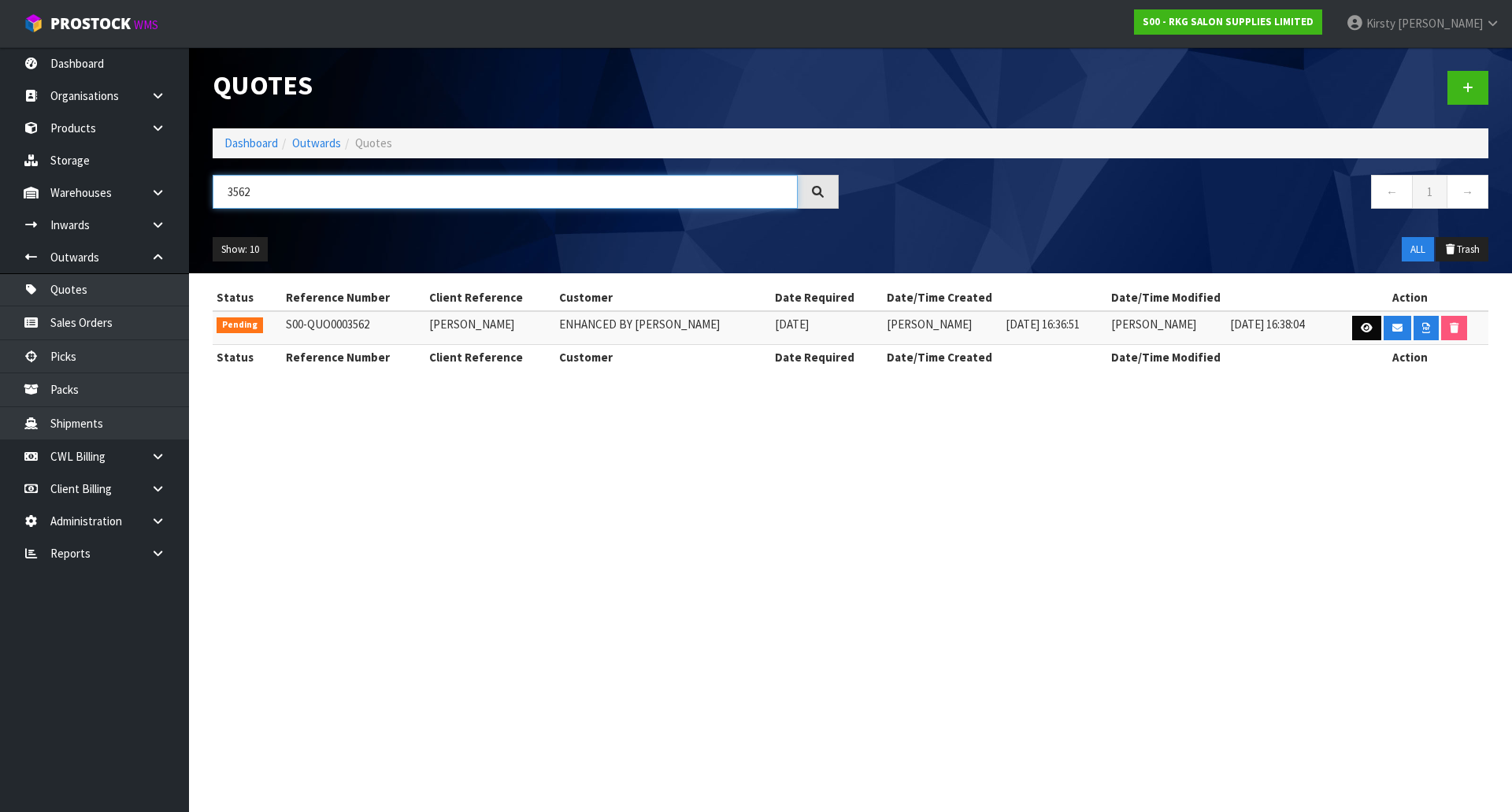
type input "3562"
click at [1362, 321] on link at bounding box center [1367, 328] width 29 height 25
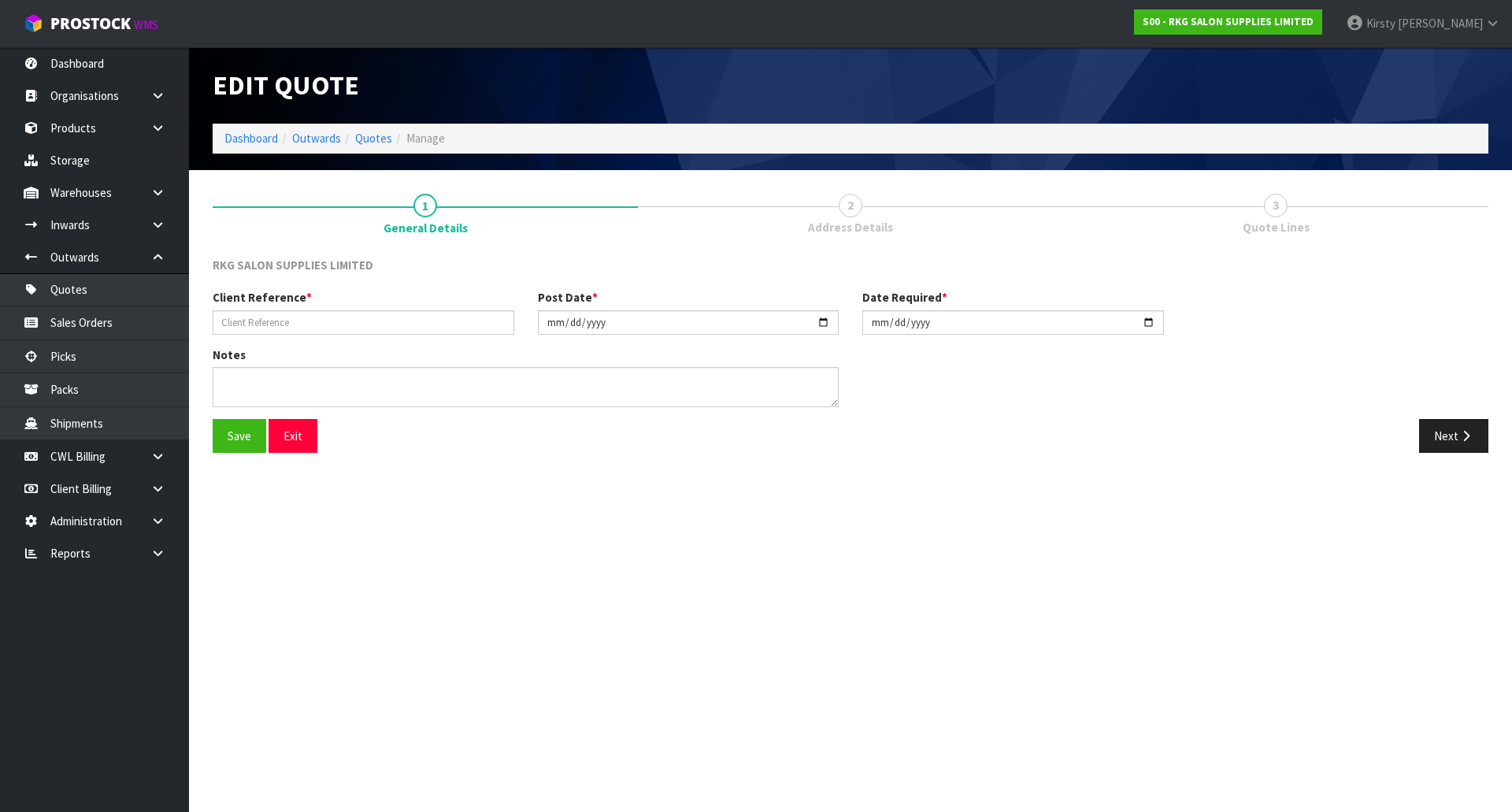
type input "[PERSON_NAME]"
type input "[DATE]"
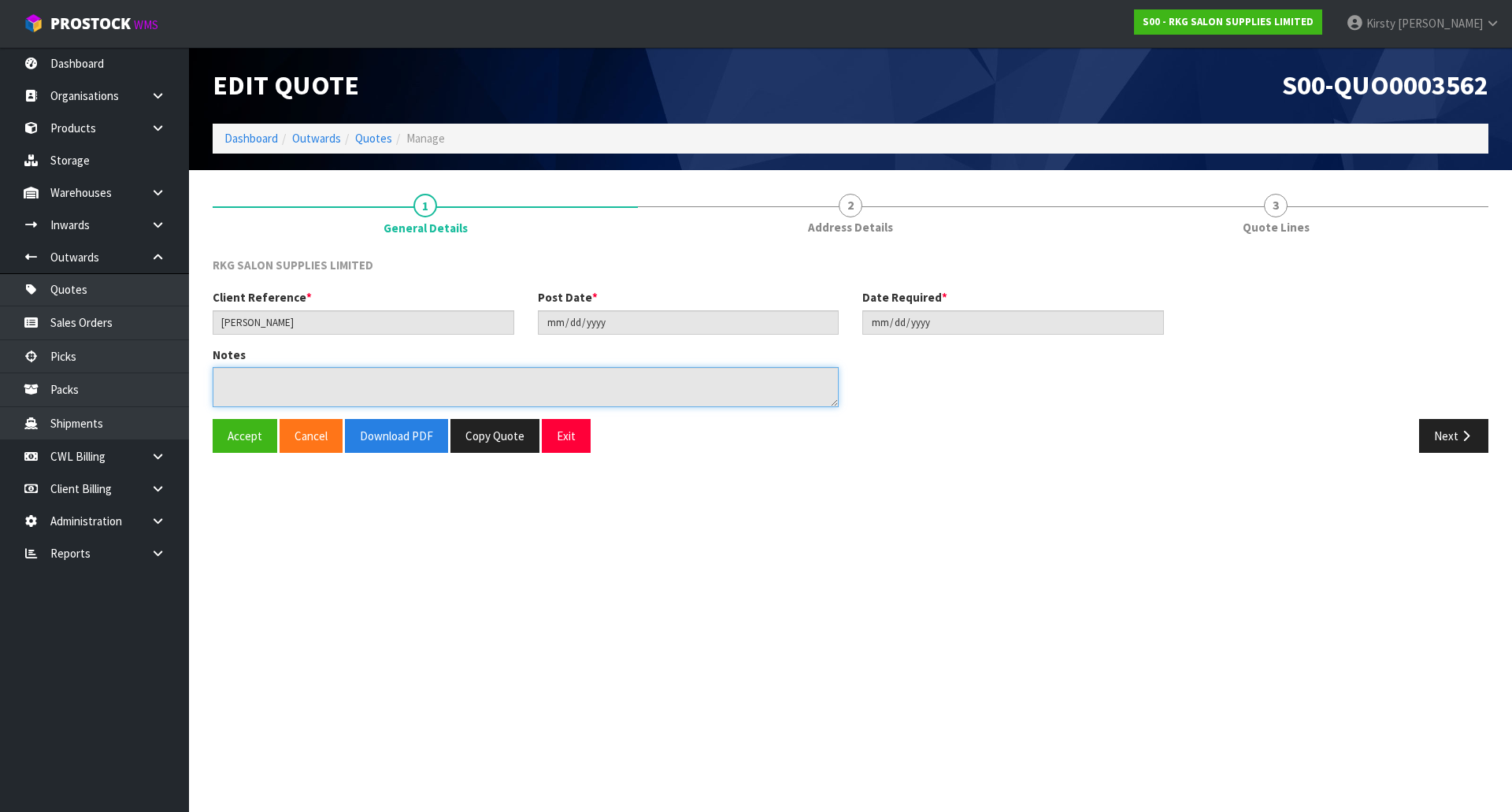
click at [275, 385] on textarea at bounding box center [525, 387] width 626 height 40
click at [485, 435] on button "Copy Quote" at bounding box center [495, 436] width 89 height 34
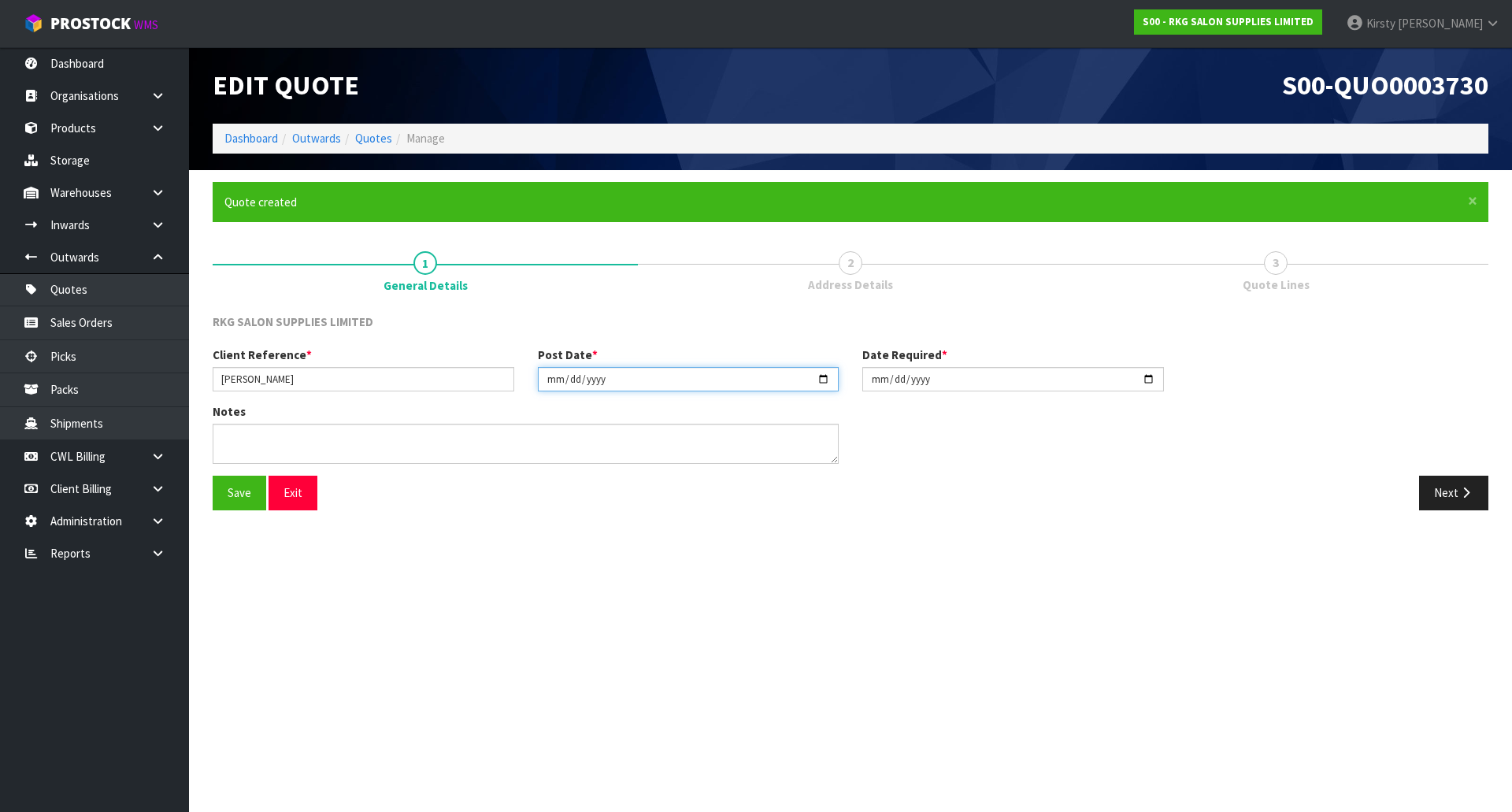
click at [557, 382] on input "[DATE]" at bounding box center [688, 379] width 301 height 25
type input "[DATE]"
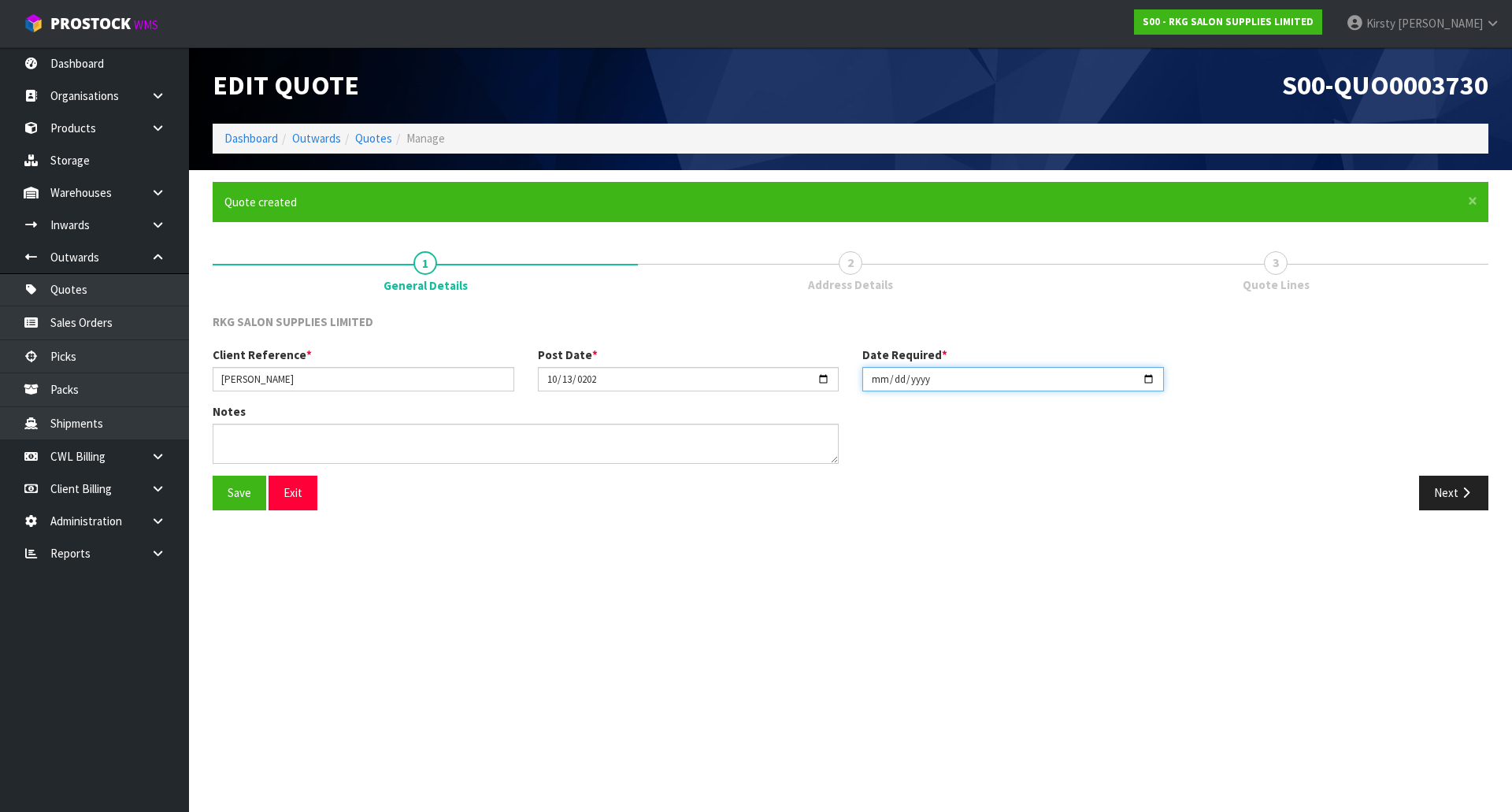
click at [867, 381] on input "[DATE]" at bounding box center [1013, 379] width 301 height 25
type input "[DATE]"
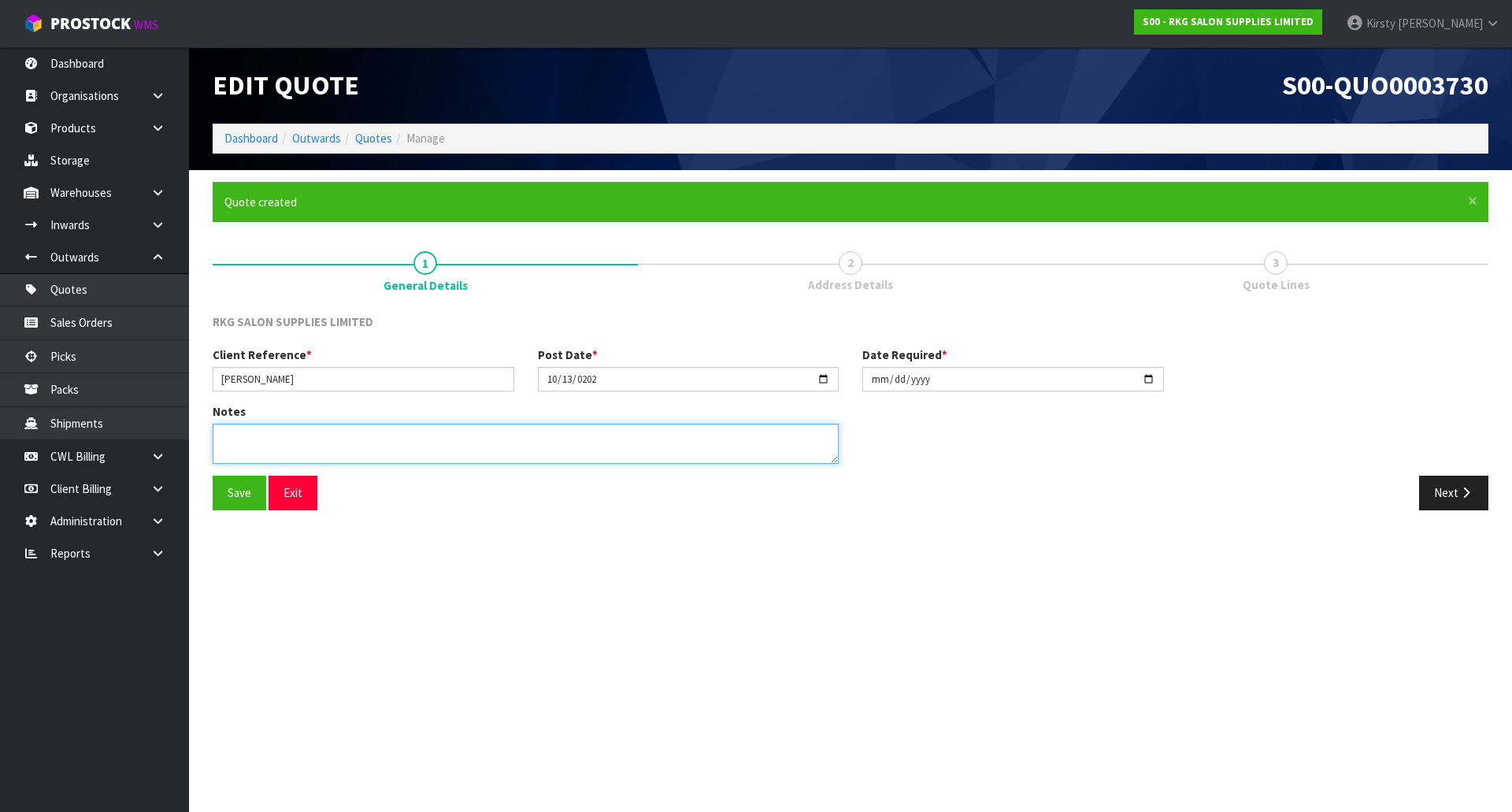
click at [348, 426] on textarea at bounding box center [525, 443] width 626 height 40
type textarea "FURNITURE REMOVER"
click at [240, 492] on button "Save" at bounding box center [239, 493] width 54 height 34
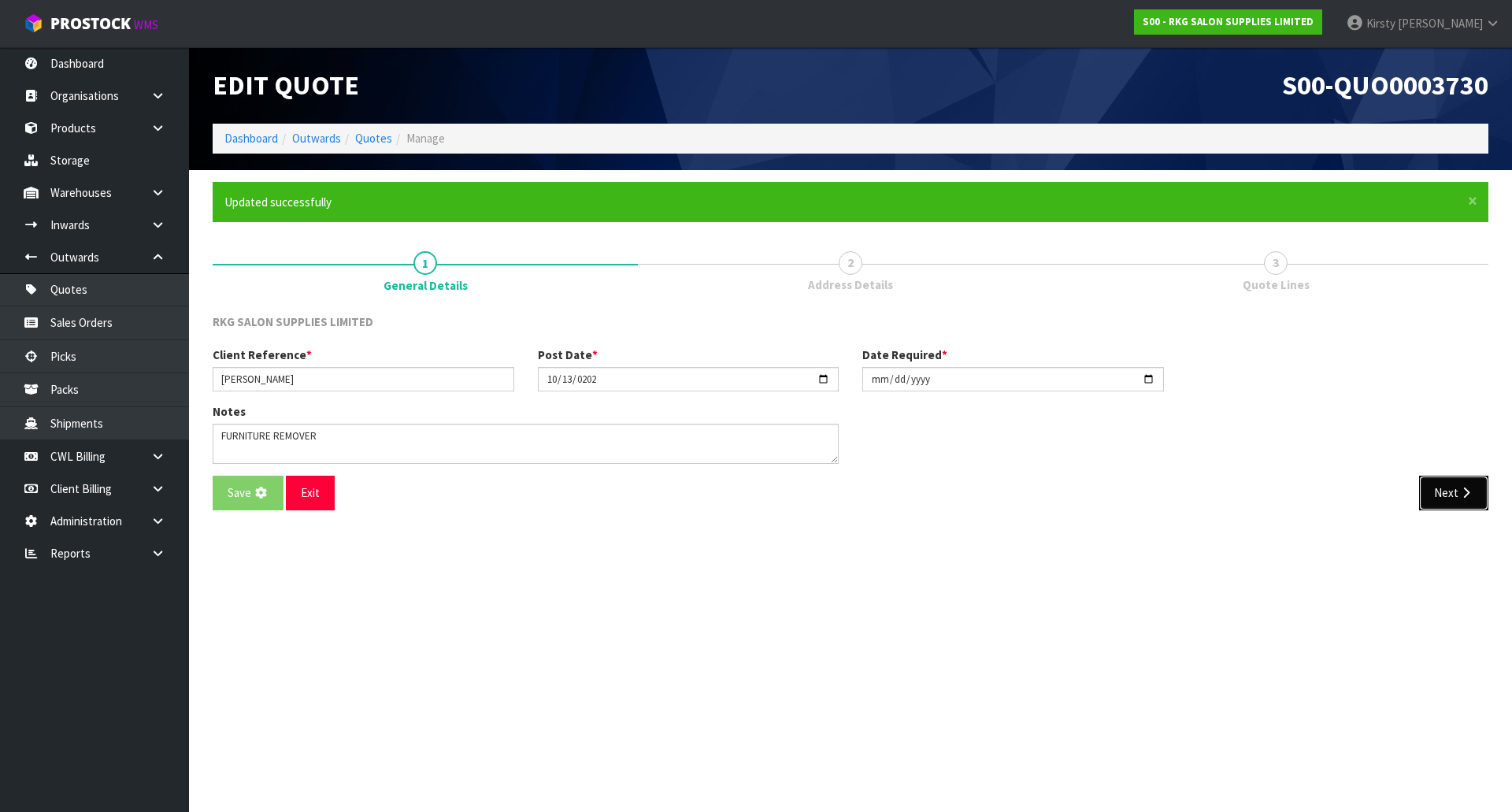
click at [1454, 488] on button "Next" at bounding box center [1453, 493] width 69 height 34
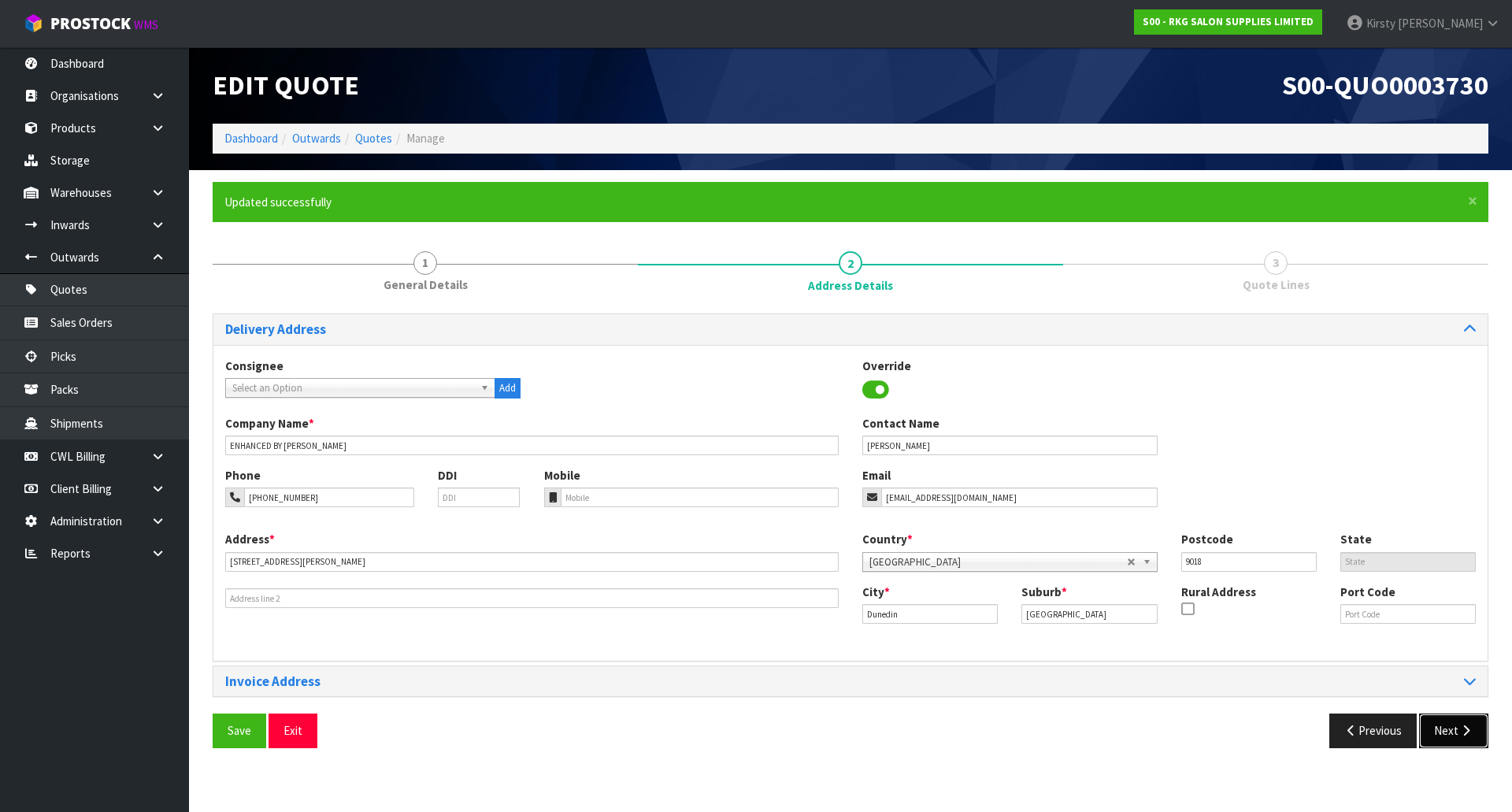
click at [1454, 729] on button "Next" at bounding box center [1453, 731] width 69 height 34
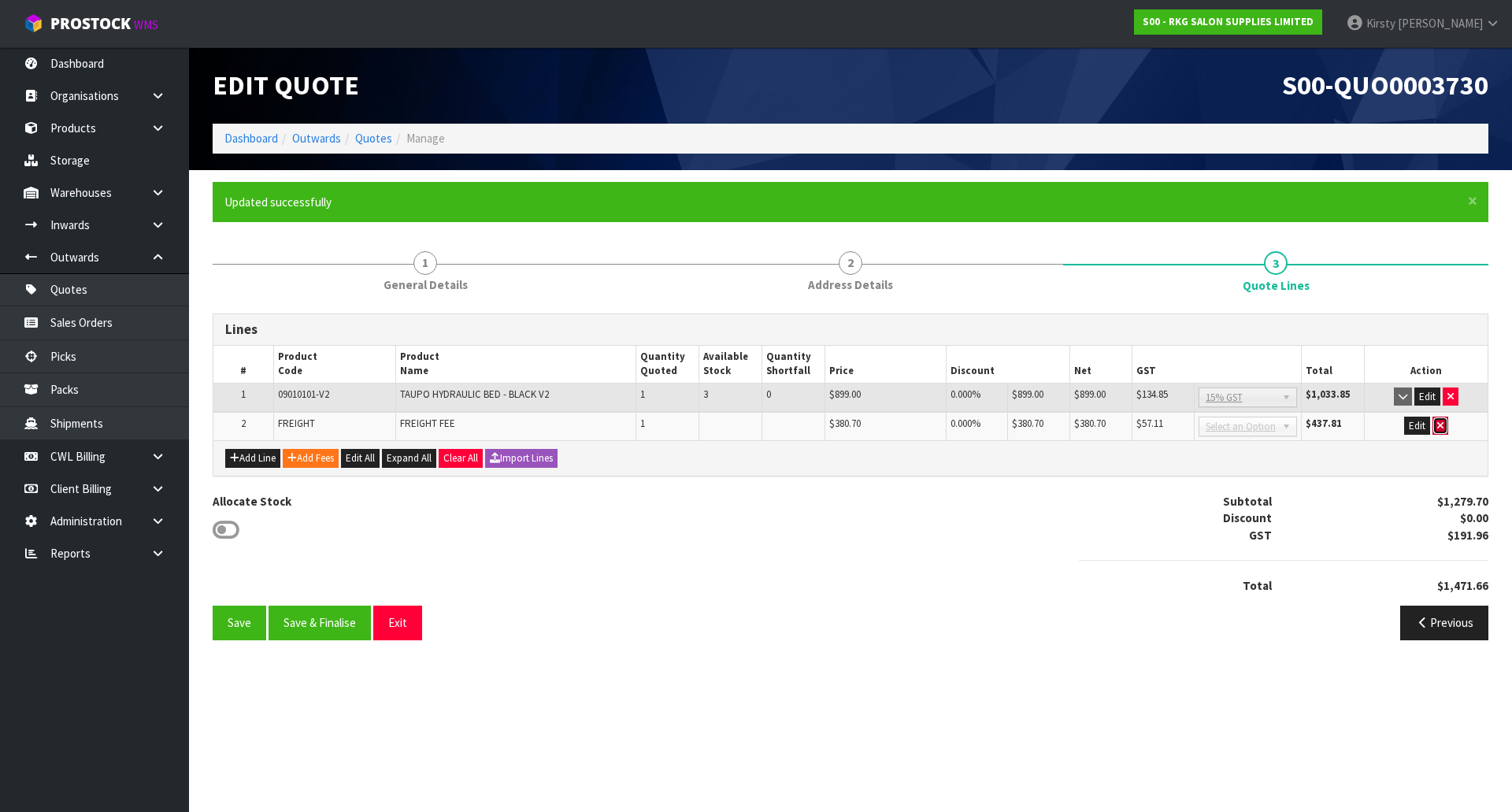
click at [1441, 423] on icon "button" at bounding box center [1439, 425] width 6 height 10
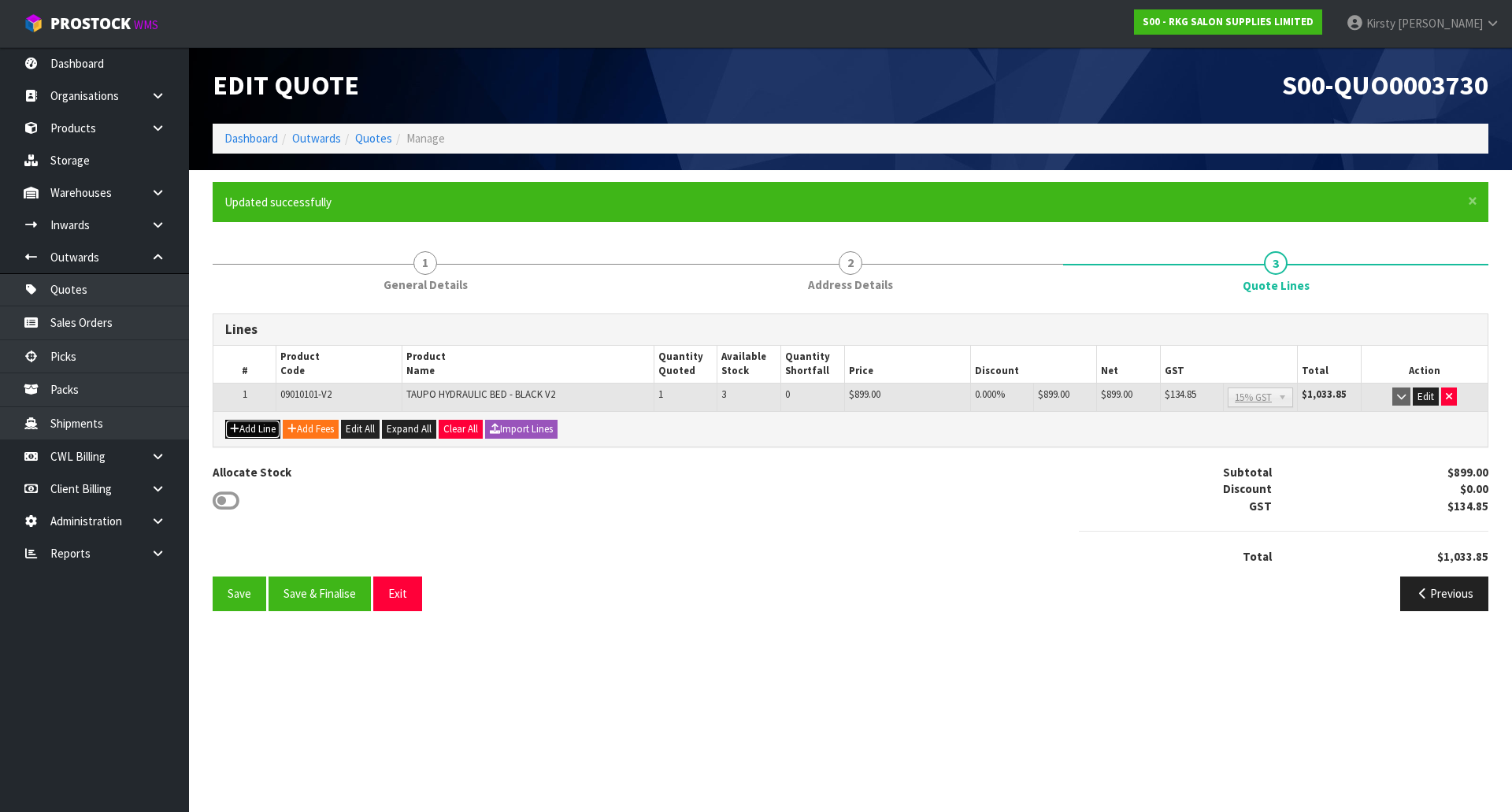
click at [257, 429] on button "Add Line" at bounding box center [252, 429] width 55 height 19
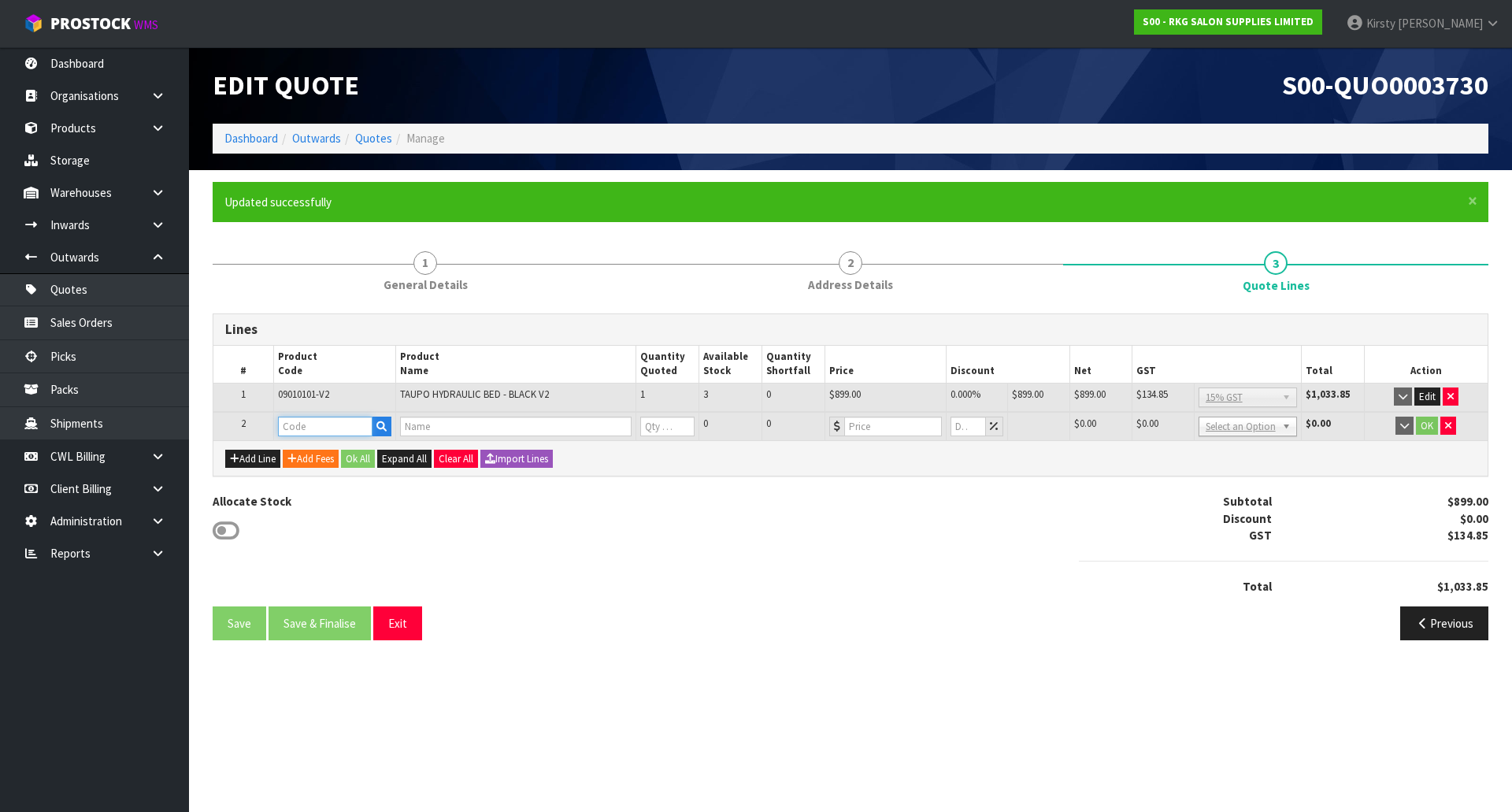
click at [291, 430] on input "text" at bounding box center [325, 426] width 94 height 20
type input "09PC"
type input "UNIVERSAL BED COVER"
type input "0"
type input "60"
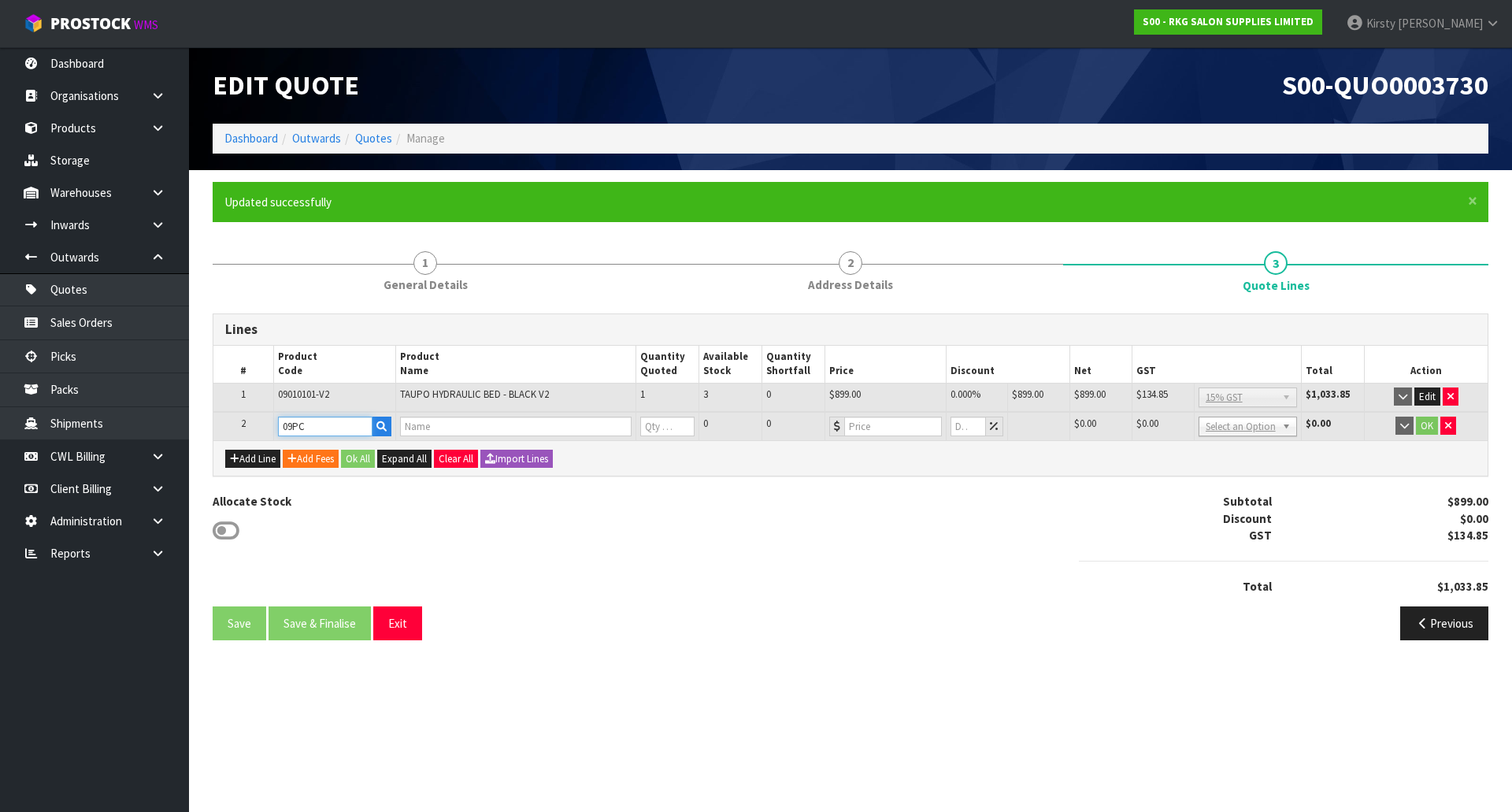
type input "0"
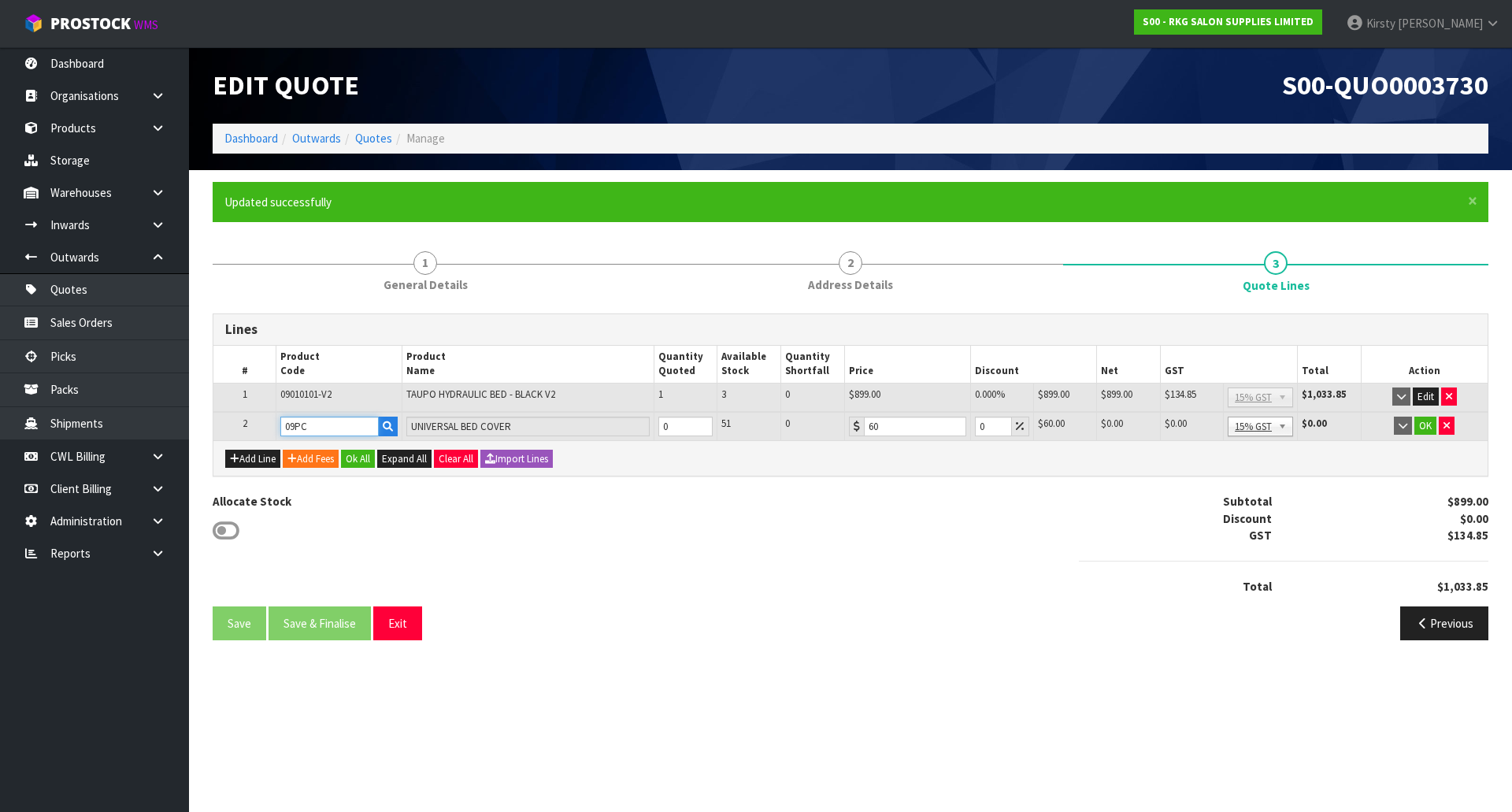
type input "09PC"
type input "1"
click at [703, 423] on input "1" at bounding box center [685, 426] width 55 height 20
click at [1427, 428] on button "OK" at bounding box center [1426, 426] width 22 height 19
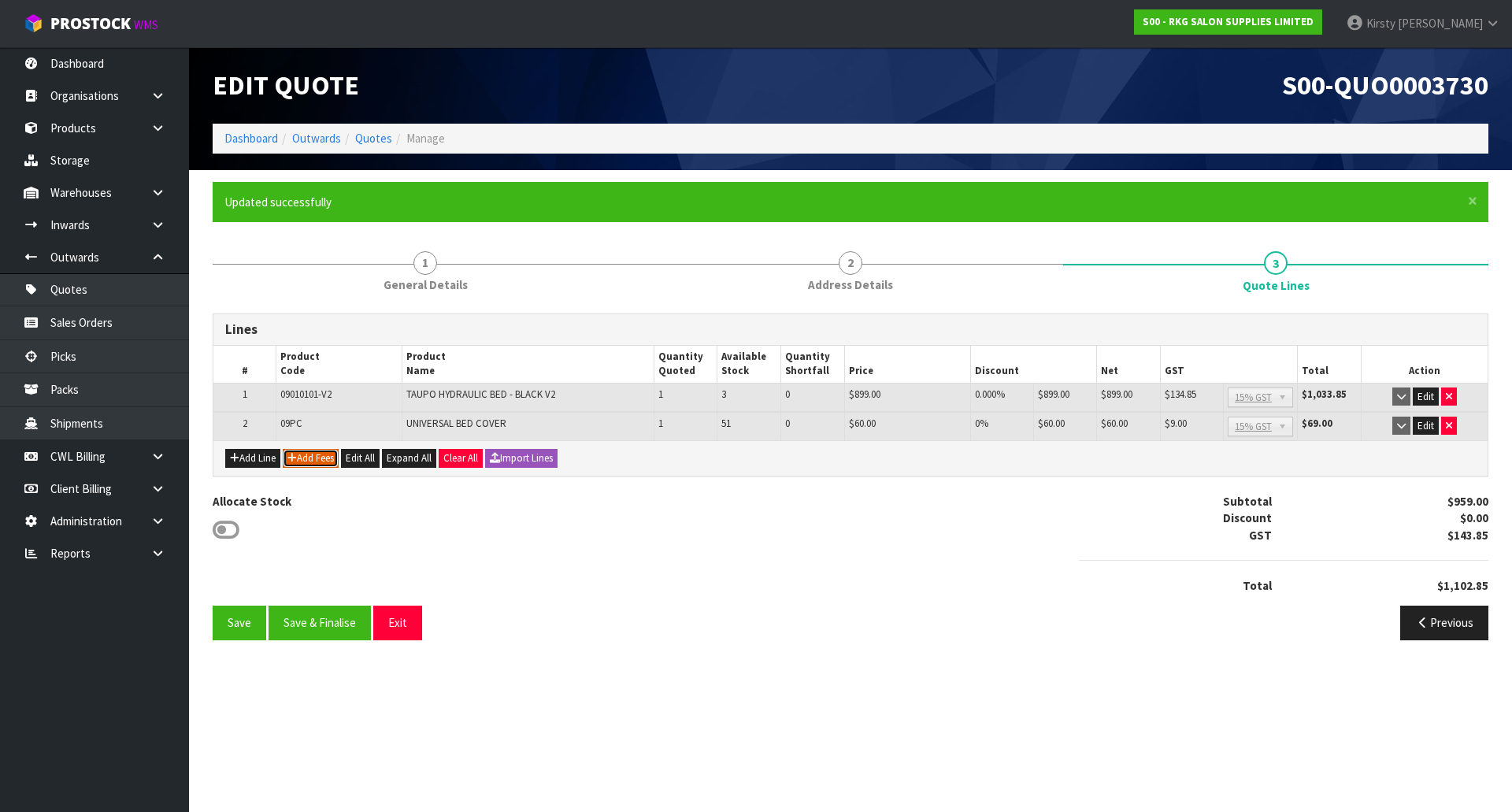
click at [320, 459] on button "Add Fees" at bounding box center [310, 458] width 56 height 19
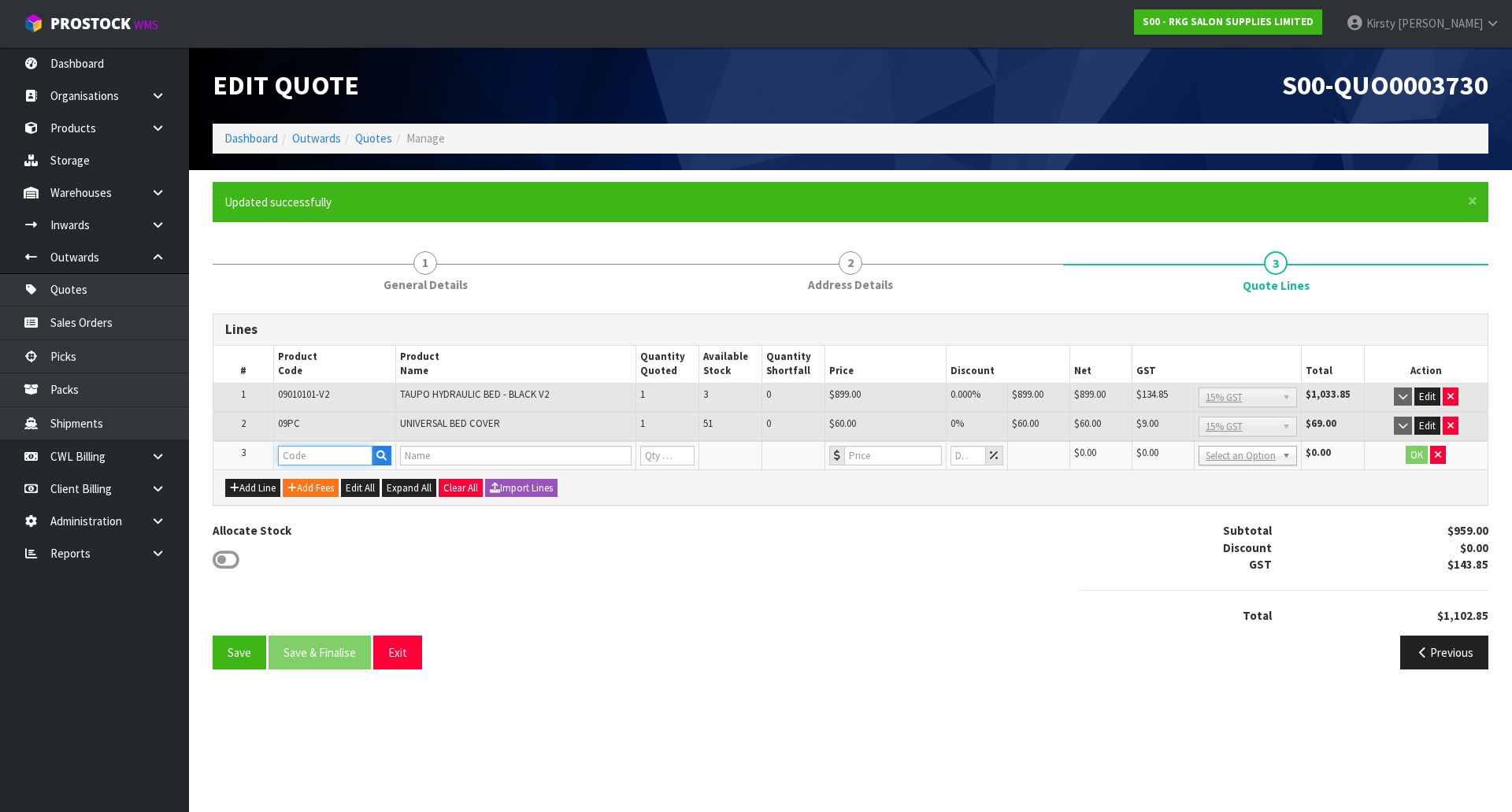
click at [317, 456] on input "text" at bounding box center [325, 455] width 94 height 20
type input "FRE"
drag, startPoint x: 322, startPoint y: 479, endPoint x: 347, endPoint y: 477, distance: 25.1
click at [322, 479] on link "FRE IGHT" at bounding box center [341, 482] width 124 height 21
type input "FREIGHT"
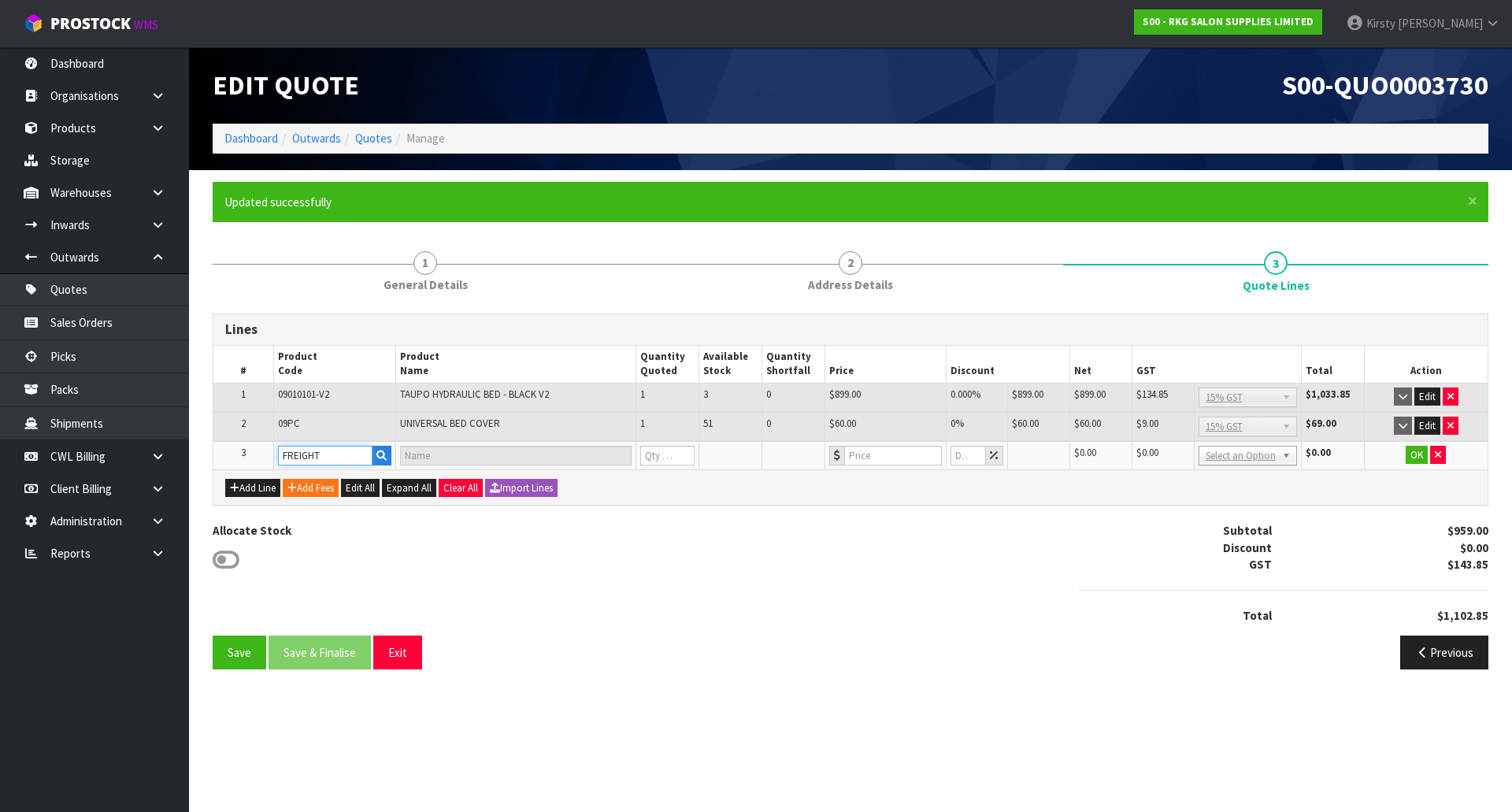
type input "FREIGHT FEE"
type input "1"
type input "0"
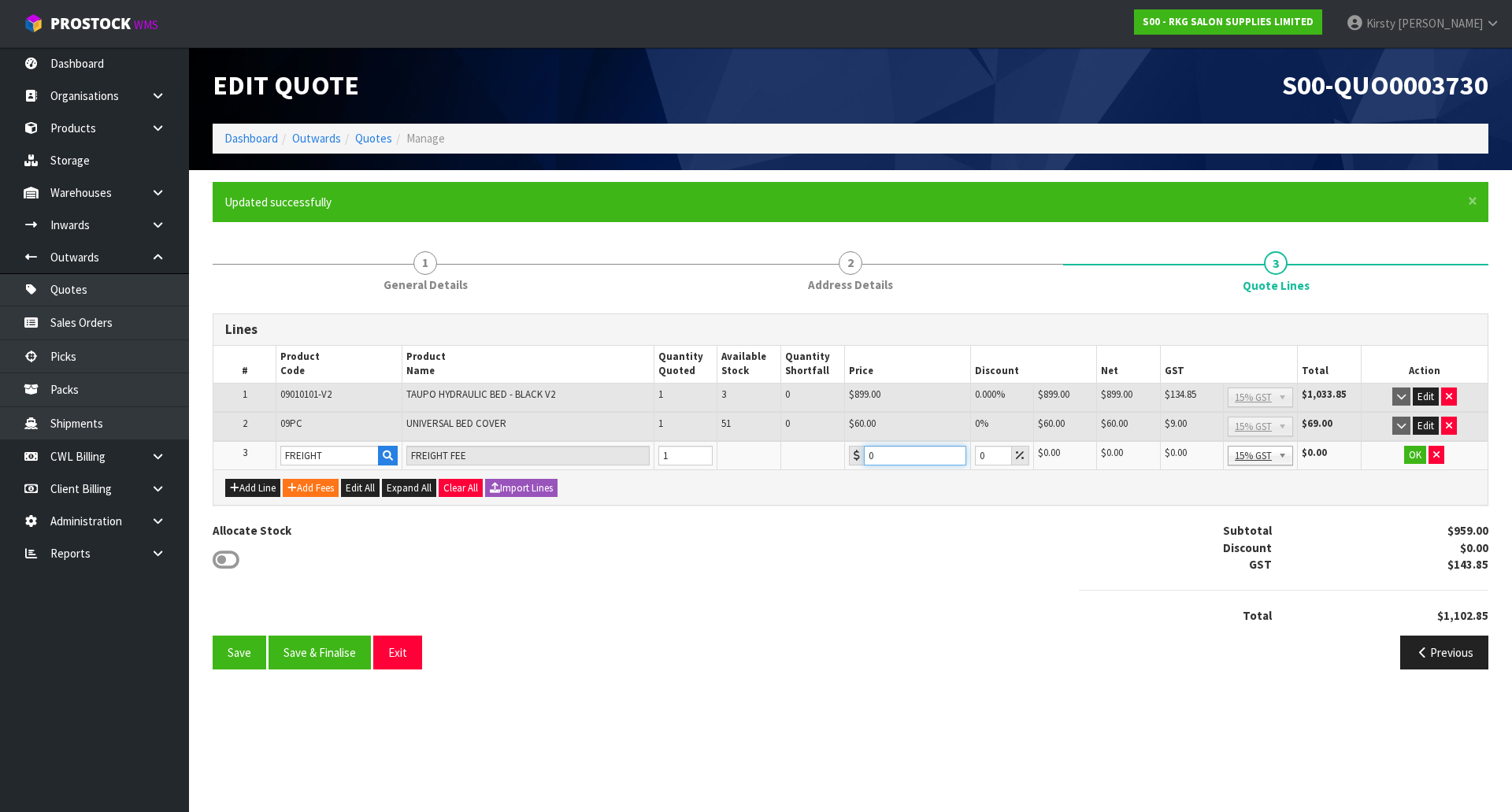
drag, startPoint x: 895, startPoint y: 459, endPoint x: 816, endPoint y: 467, distance: 79.4
click at [816, 467] on tr "3 FREIGHT FREIGHT FEE 1 0 0 $0.00 $0.00 $0.00 $0.00 No GST 15% GST Zero Rated 1…" at bounding box center [850, 455] width 1274 height 29
type input "380.70"
click at [1410, 455] on button "OK" at bounding box center [1415, 455] width 22 height 19
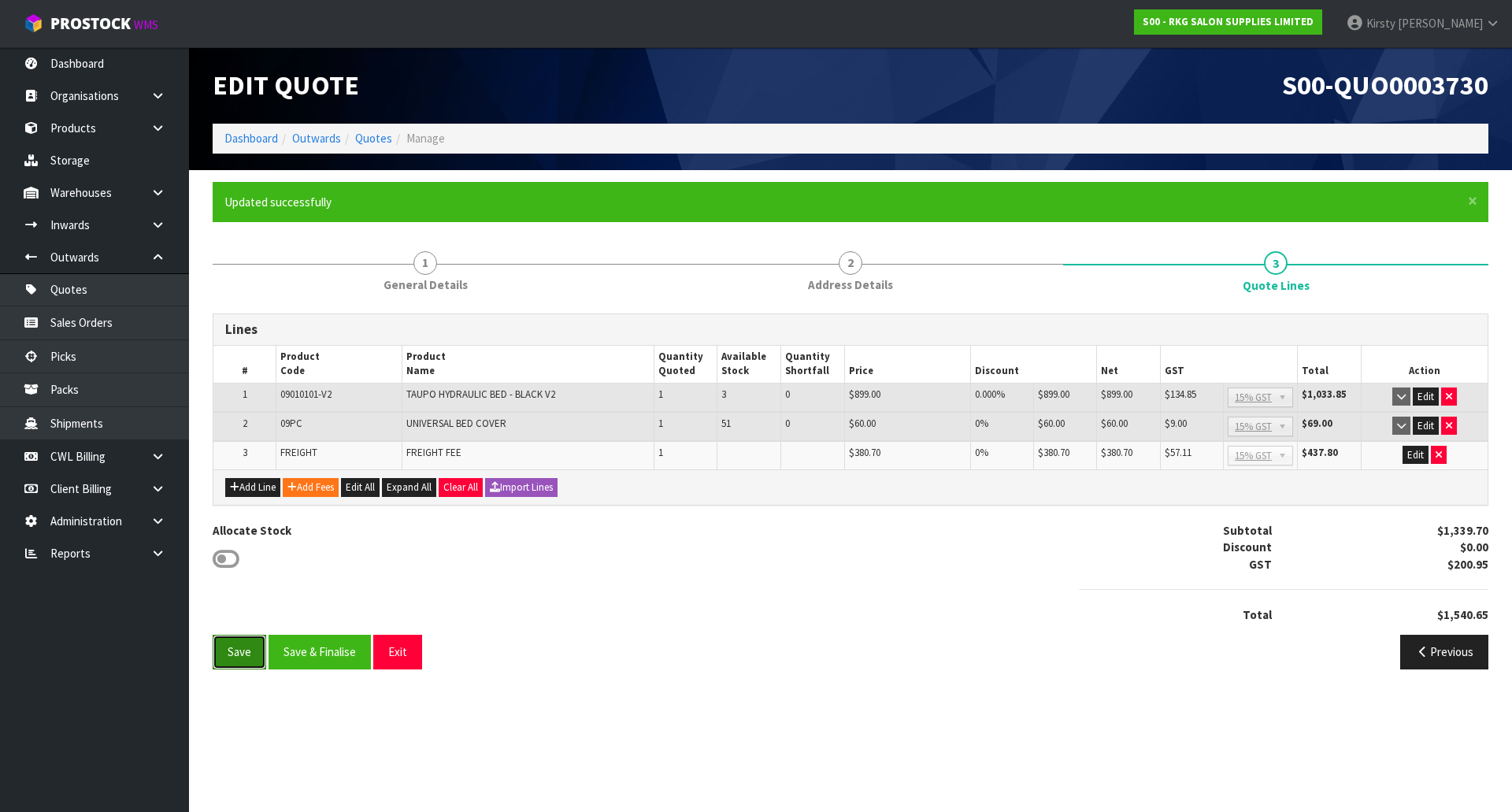
click at [246, 654] on button "Save" at bounding box center [239, 652] width 54 height 34
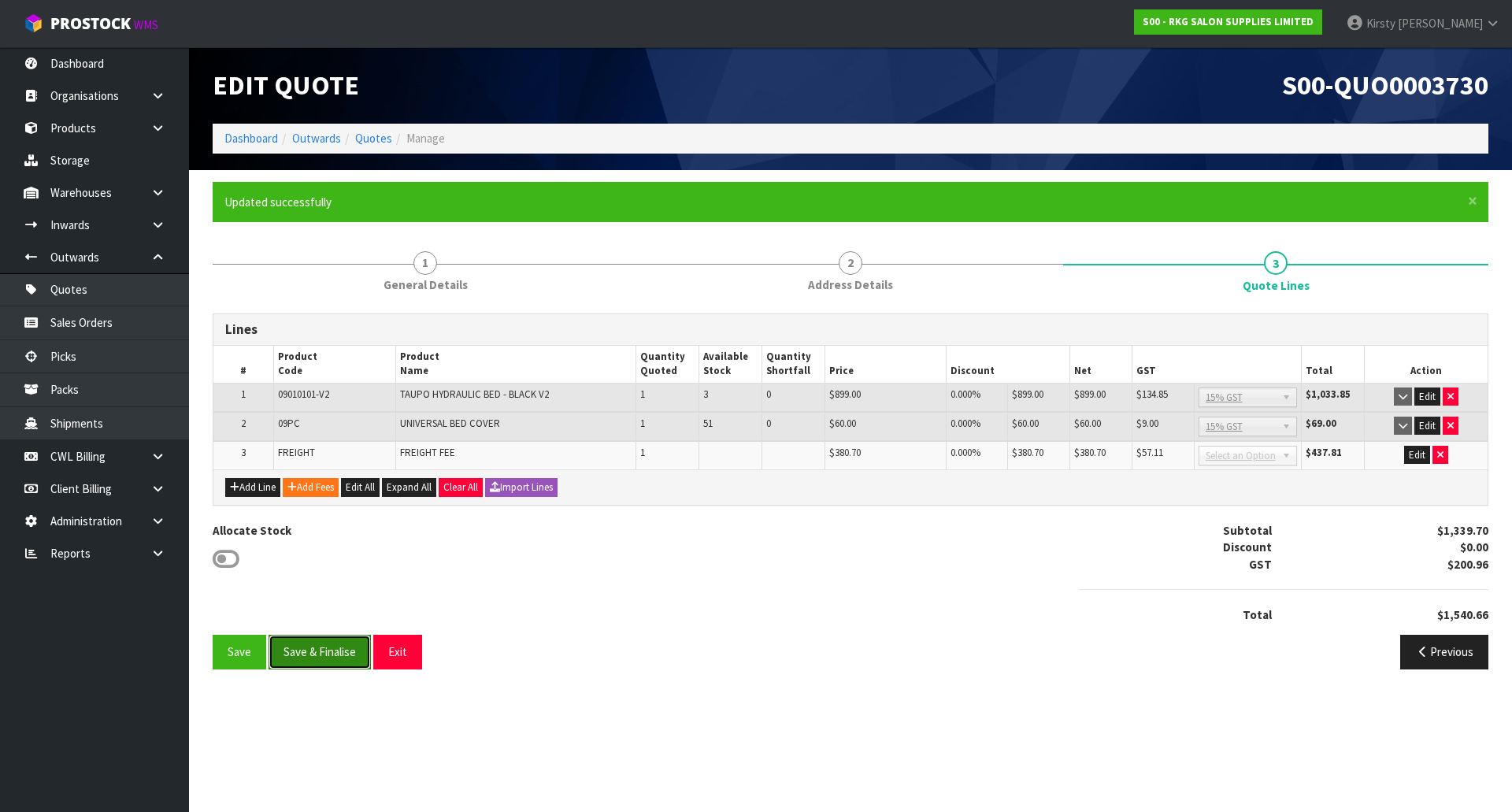
click at [318, 655] on button "Save & Finalise" at bounding box center [320, 652] width 103 height 34
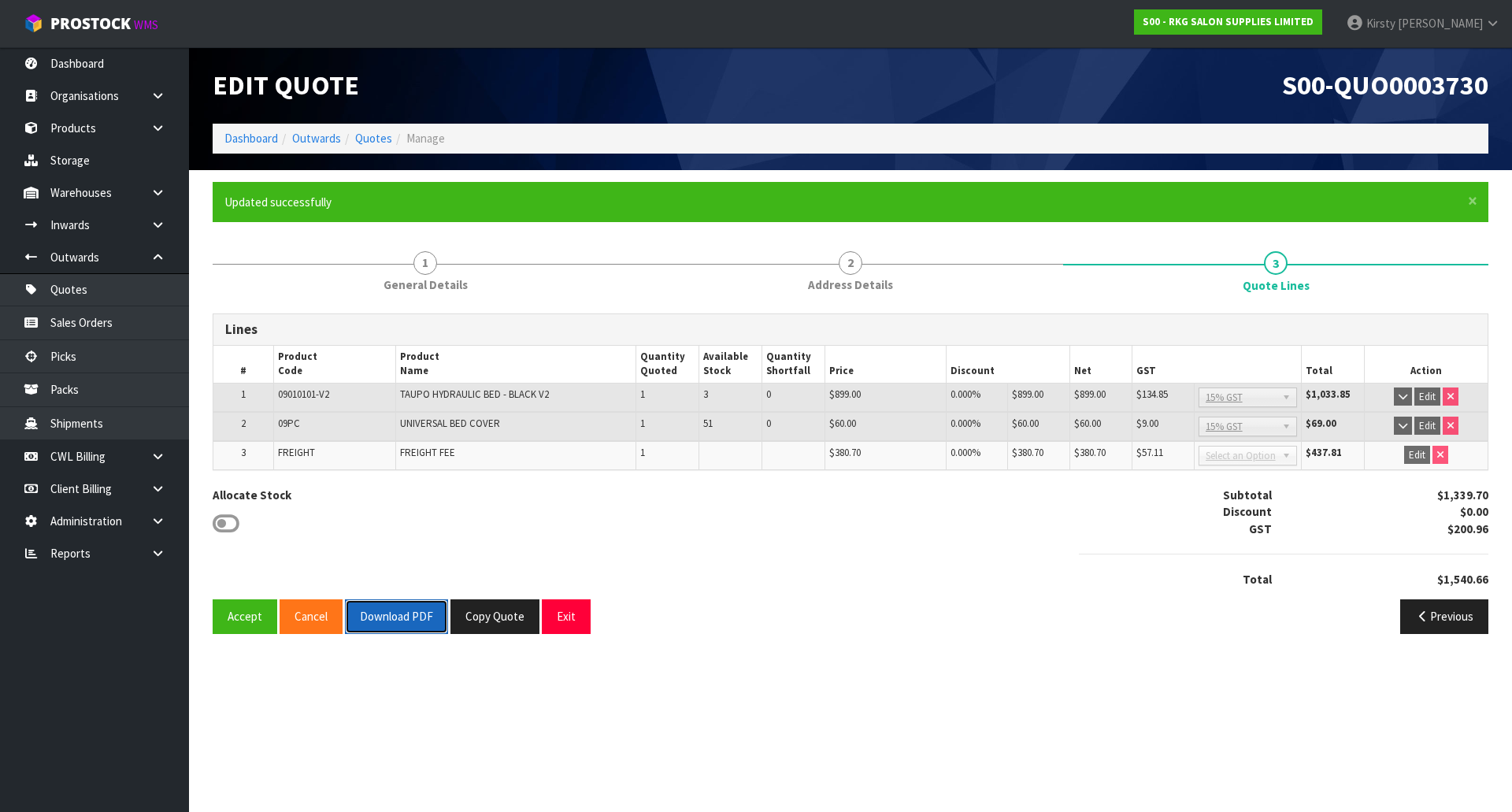
click at [372, 626] on button "Download PDF" at bounding box center [396, 616] width 104 height 34
click at [554, 621] on button "Exit" at bounding box center [566, 616] width 49 height 34
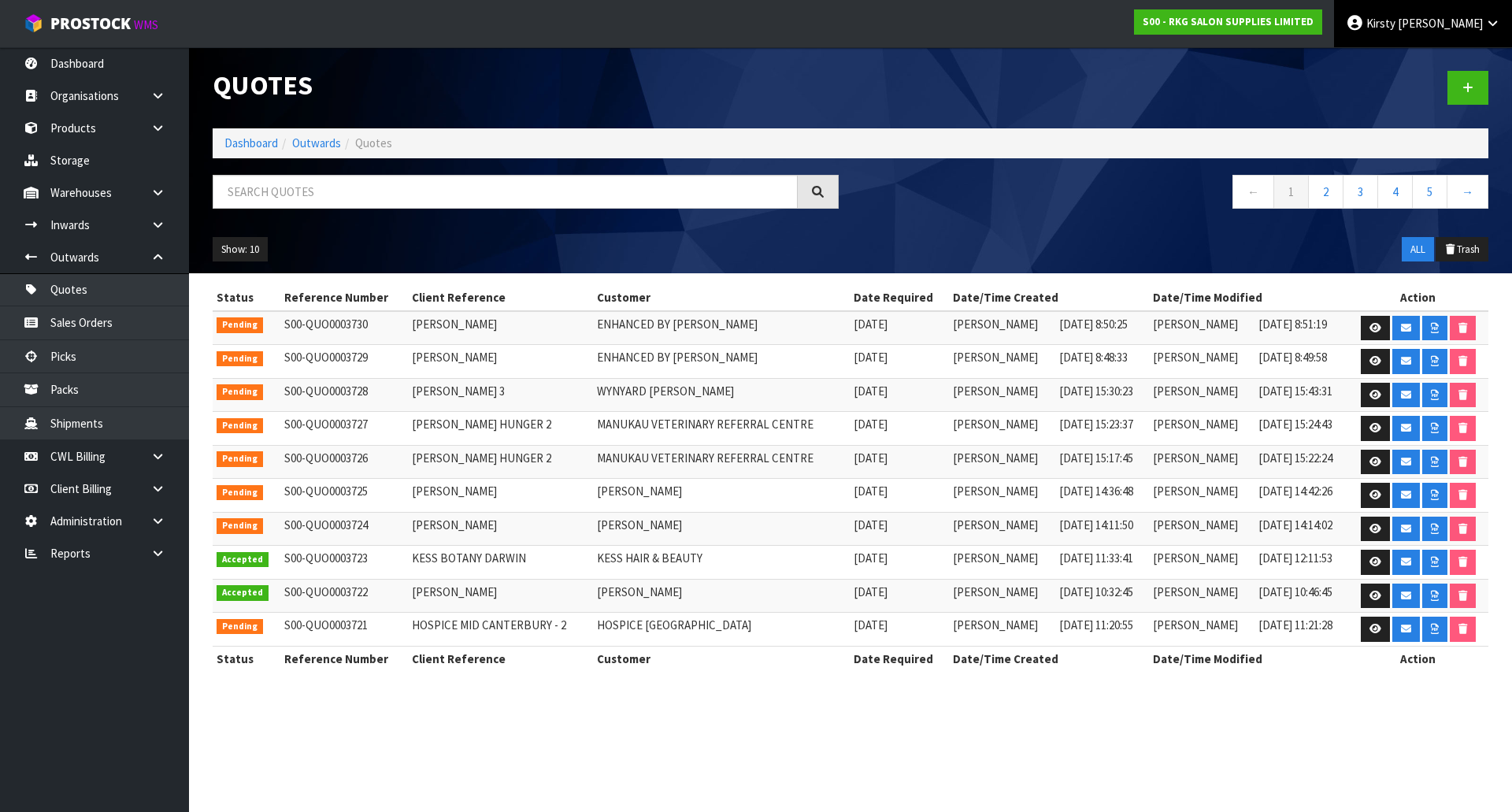
click at [1396, 25] on span "Kirsty" at bounding box center [1380, 22] width 29 height 15
click at [1400, 65] on link "Logout" at bounding box center [1448, 62] width 124 height 21
